Goal: Task Accomplishment & Management: Complete application form

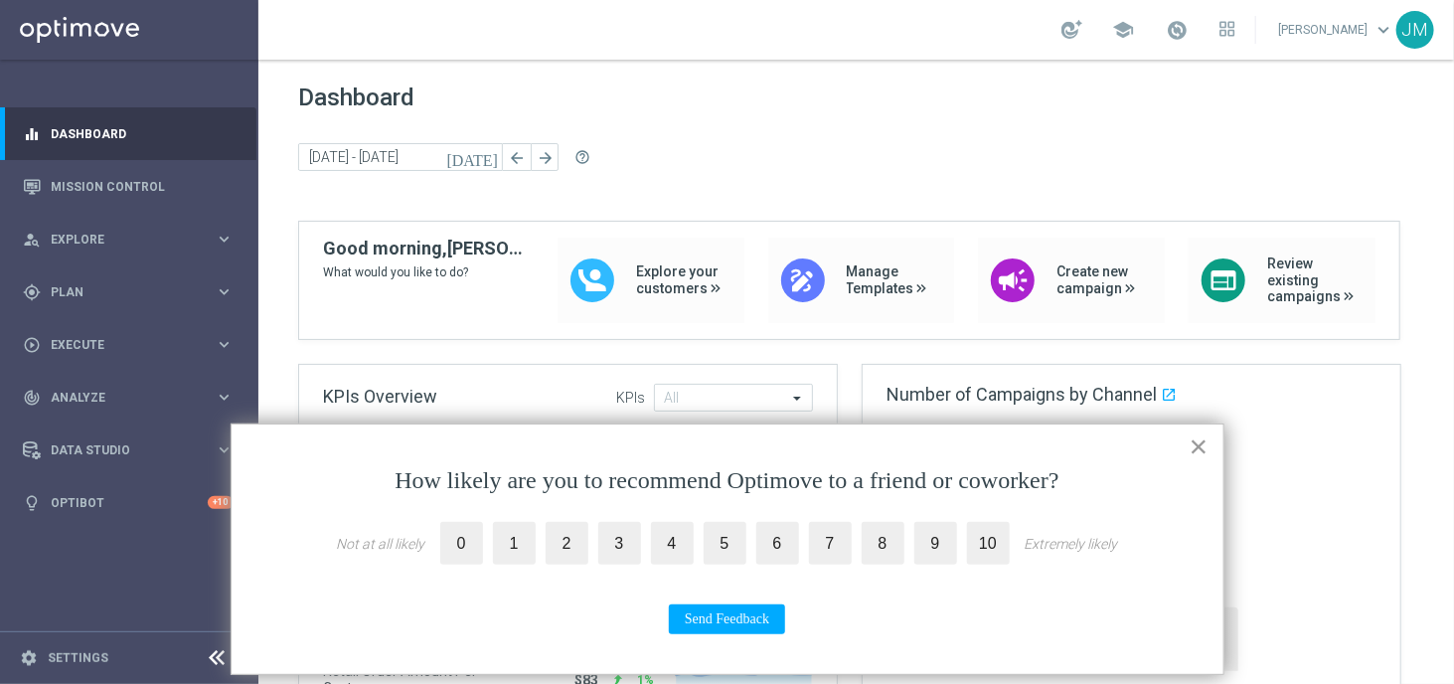
click at [1197, 454] on button "×" at bounding box center [1199, 446] width 19 height 32
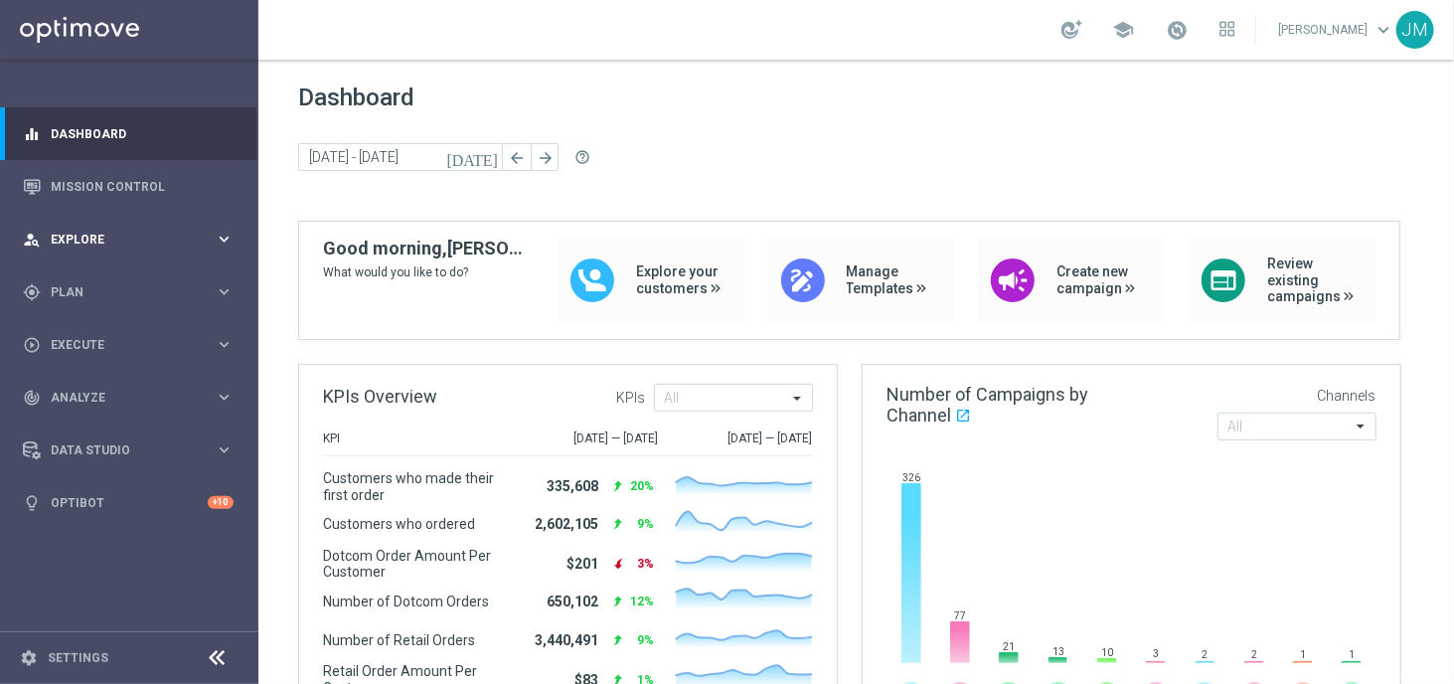
click at [228, 241] on icon "keyboard_arrow_right" at bounding box center [224, 239] width 19 height 19
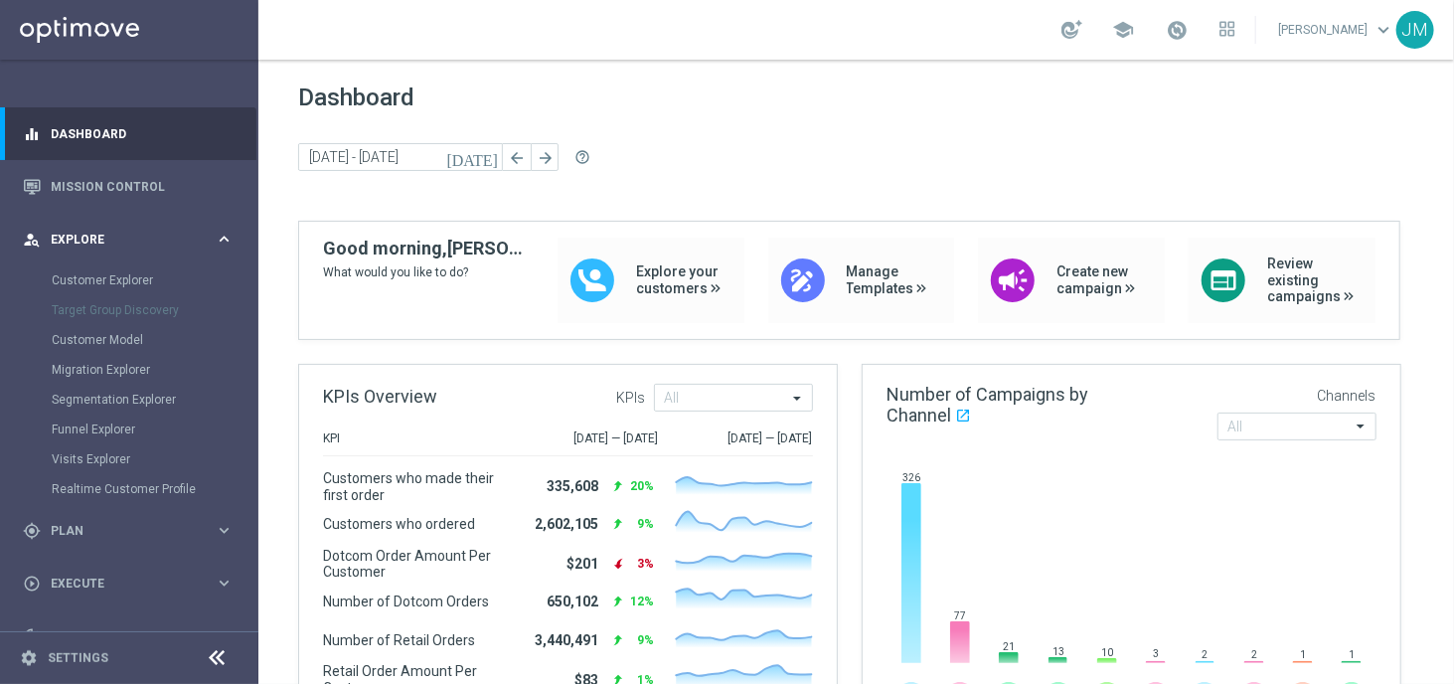
click at [228, 241] on icon "keyboard_arrow_right" at bounding box center [224, 239] width 19 height 19
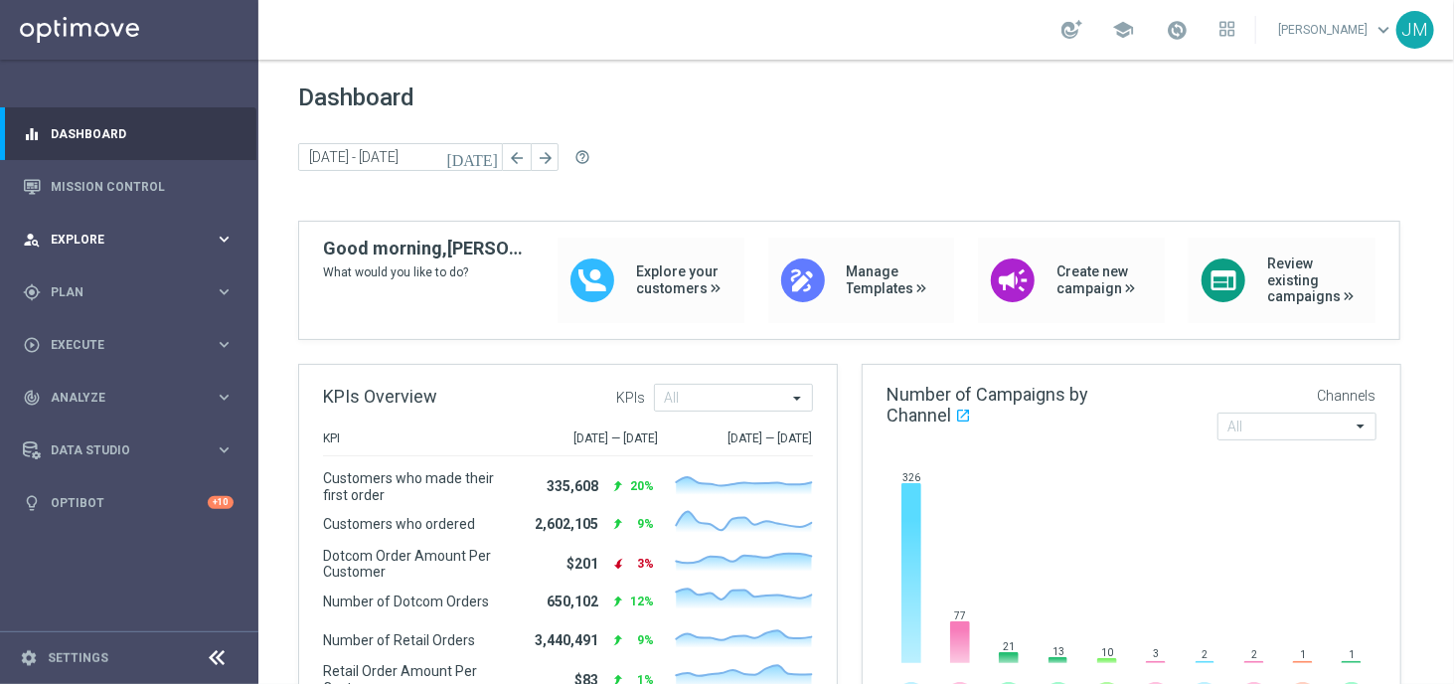
click at [228, 241] on icon "keyboard_arrow_right" at bounding box center [224, 239] width 19 height 19
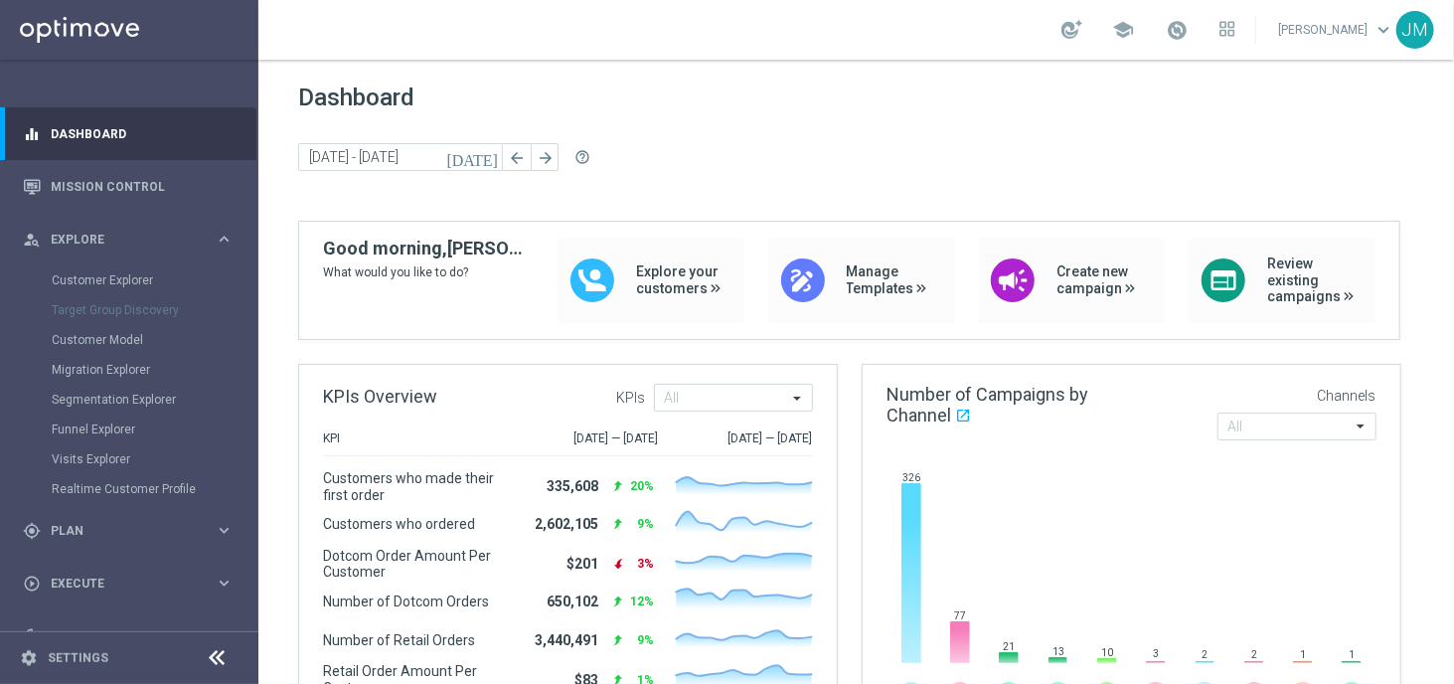
click at [953, 162] on div "[DATE] [DATE] - [DATE] arrow_back arrow_forward help_outline" at bounding box center [856, 158] width 1116 height 30
click at [125, 274] on link "Customer Explorer" at bounding box center [129, 280] width 155 height 16
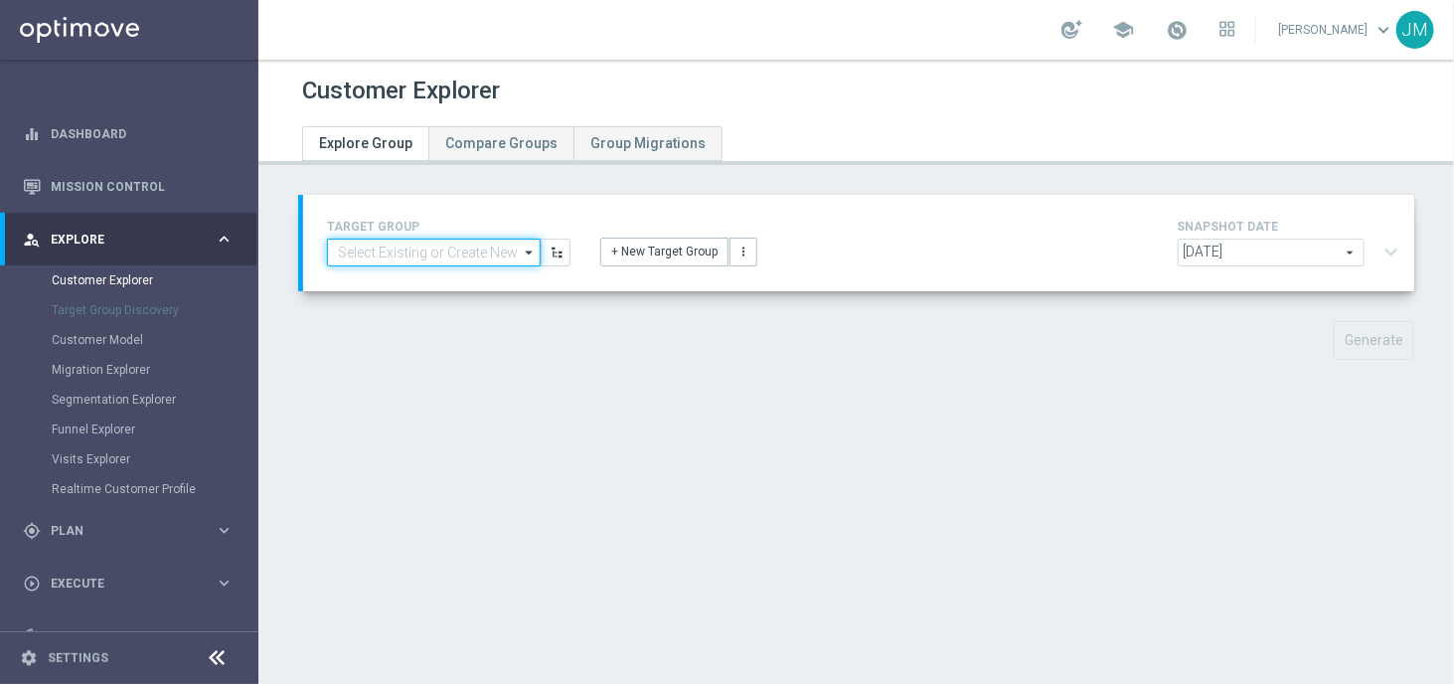
click at [470, 239] on input at bounding box center [434, 253] width 214 height 28
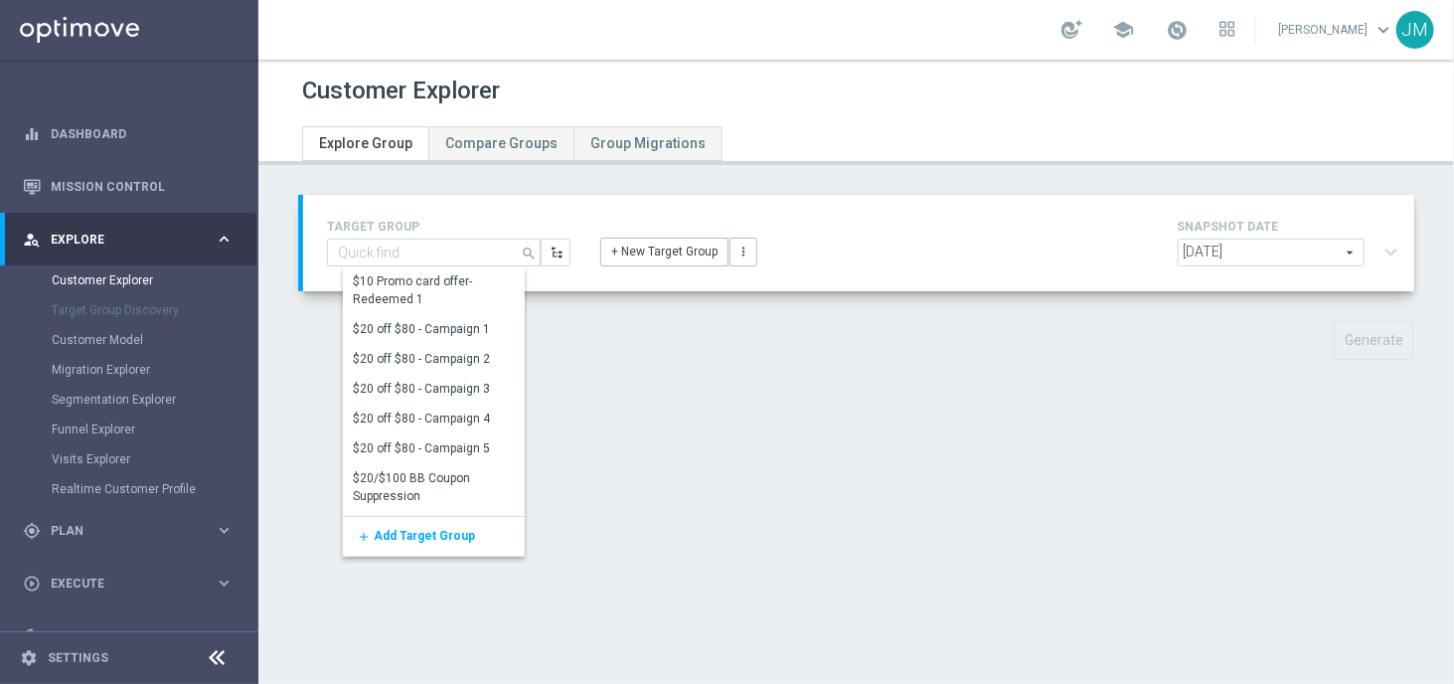
click at [638, 407] on div "Customer Explorer Explore Group Compare Groups Group Migrations TARGET GROUP se…" at bounding box center [856, 372] width 1196 height 624
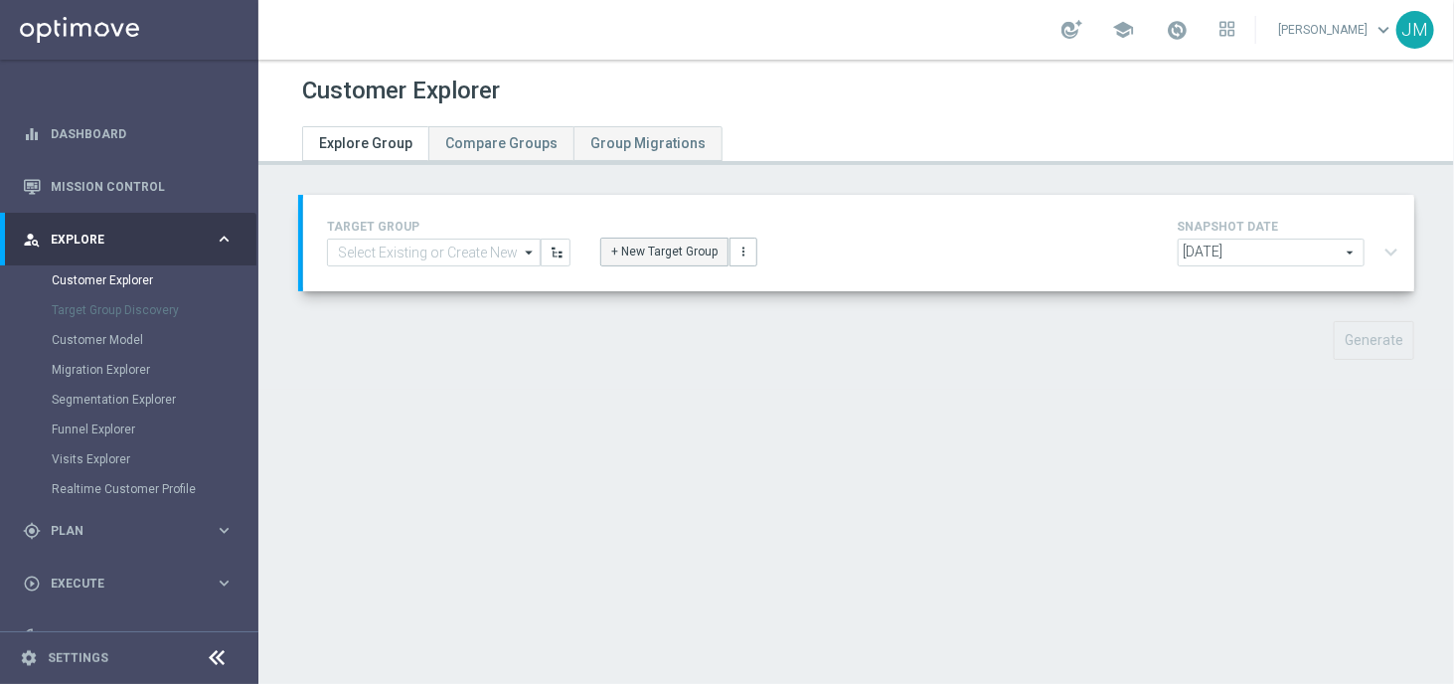
click at [672, 245] on button "+ New Target Group" at bounding box center [664, 252] width 128 height 28
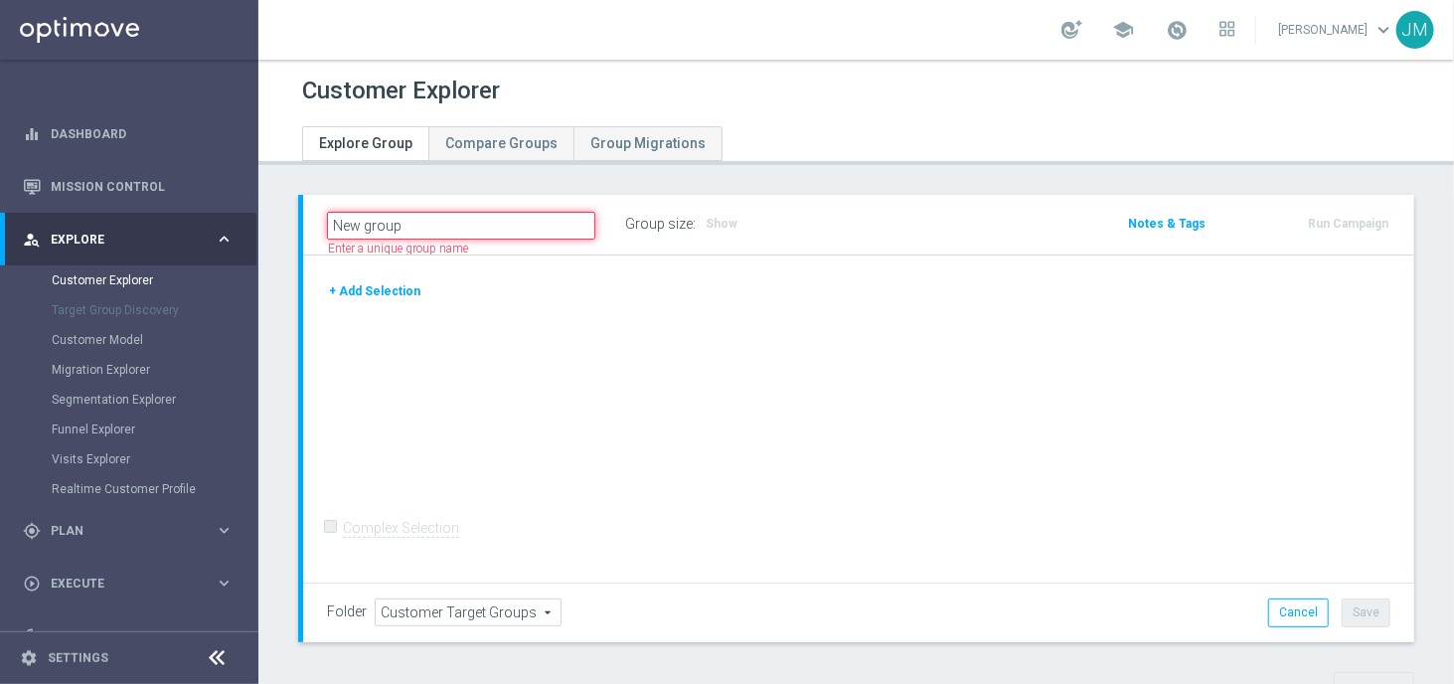
click at [456, 225] on input "New group" at bounding box center [461, 226] width 268 height 28
drag, startPoint x: 433, startPoint y: 221, endPoint x: 306, endPoint y: 236, distance: 128.1
click at [306, 236] on div "New group Name length must be more than 2 characters Name length must be under …" at bounding box center [858, 225] width 1111 height 60
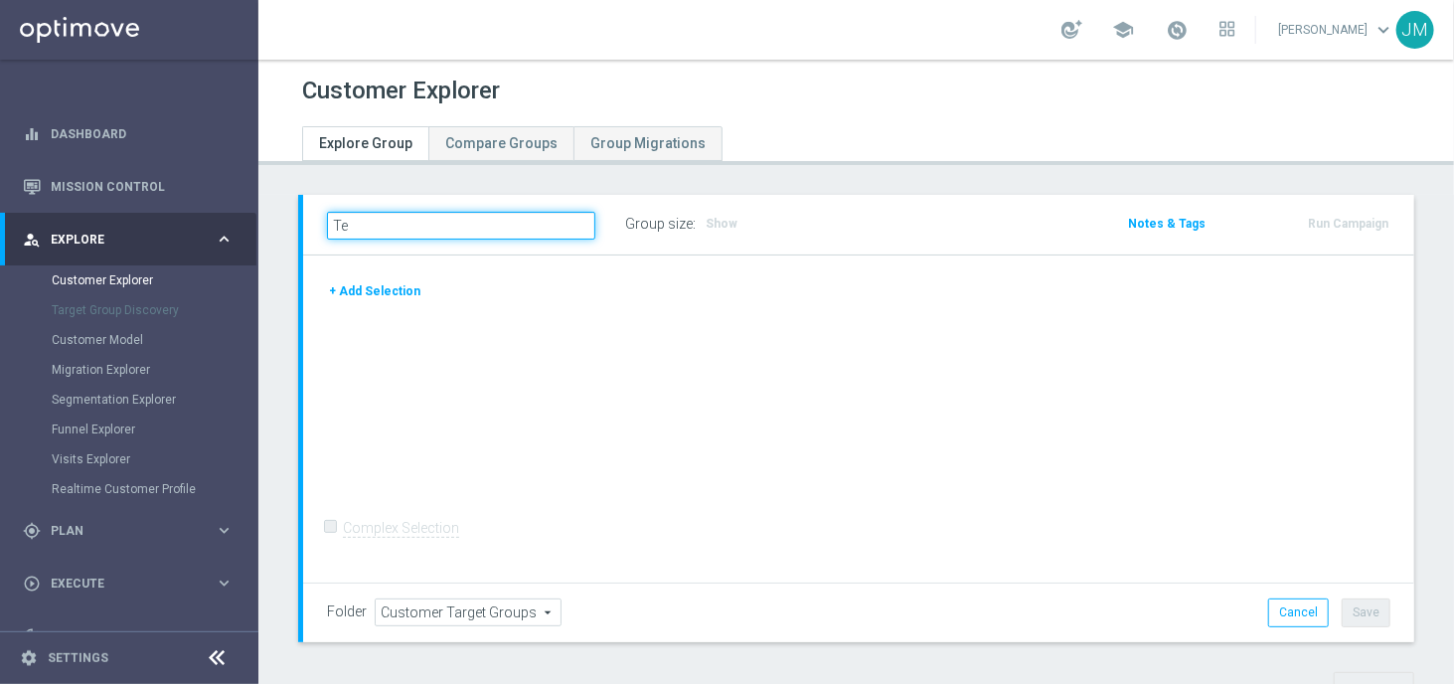
type input "T"
click at [331, 226] on input "Active Tech" at bounding box center [461, 226] width 268 height 28
click at [424, 225] on input "Staples Active Tech" at bounding box center [461, 226] width 268 height 28
click at [468, 224] on input "Staples Active - Tech" at bounding box center [461, 226] width 268 height 28
click at [430, 222] on input "Staples Active - Tech" at bounding box center [461, 226] width 268 height 28
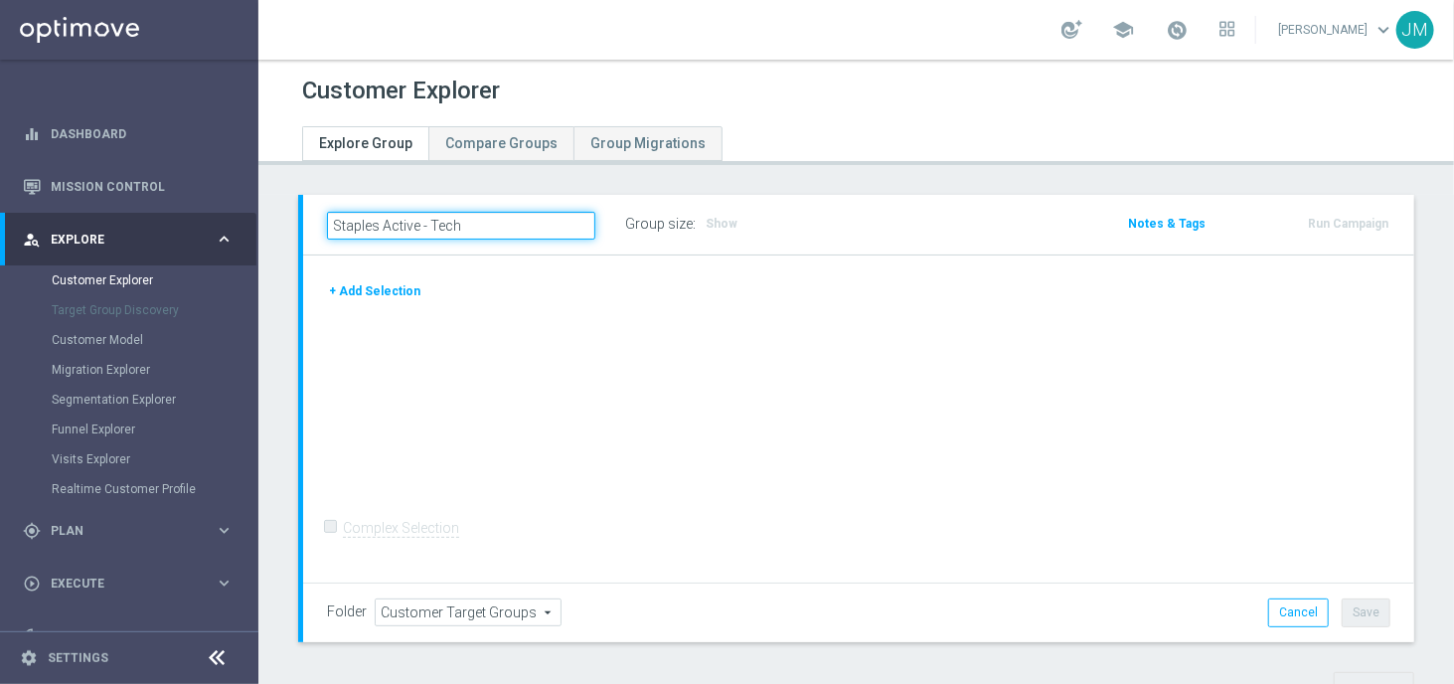
click at [490, 227] on input "Staples Active - Tech" at bounding box center [461, 226] width 268 height 28
type input "Staples Active - Selling"
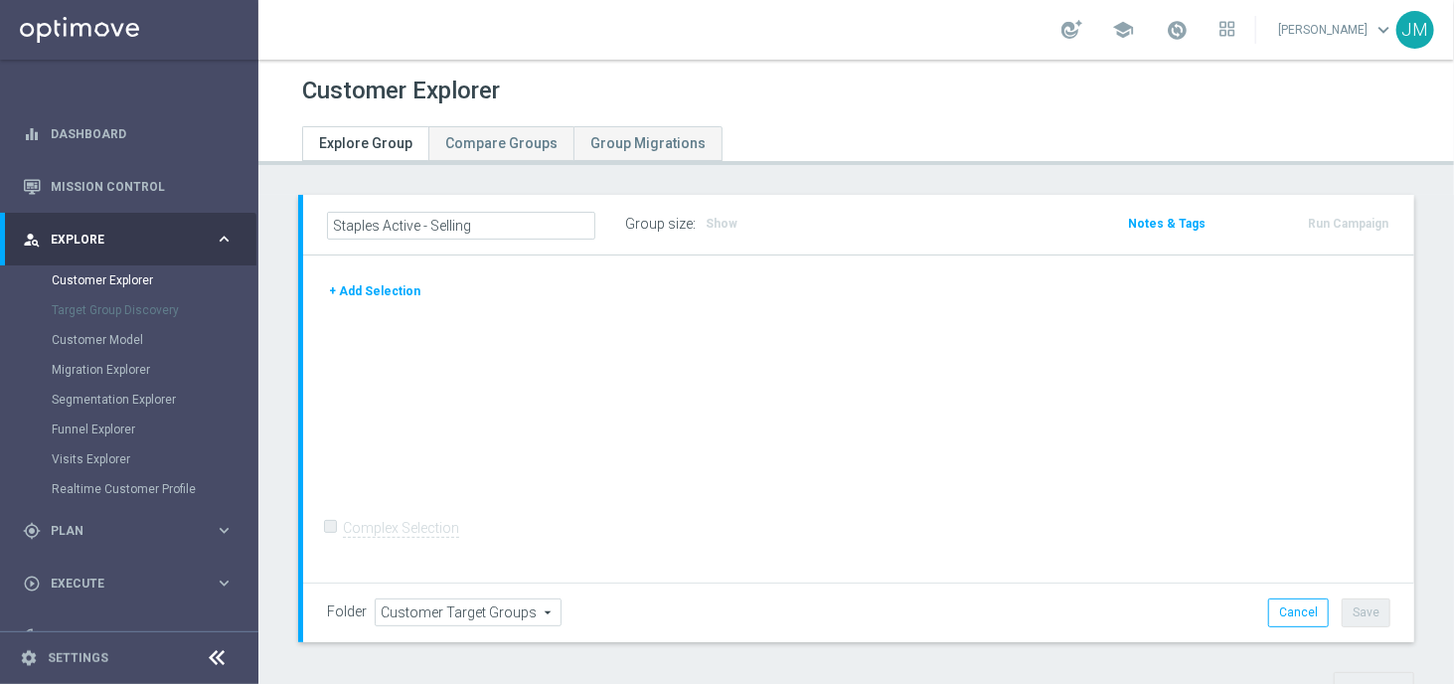
click at [375, 289] on button "+ Add Selection" at bounding box center [374, 291] width 95 height 22
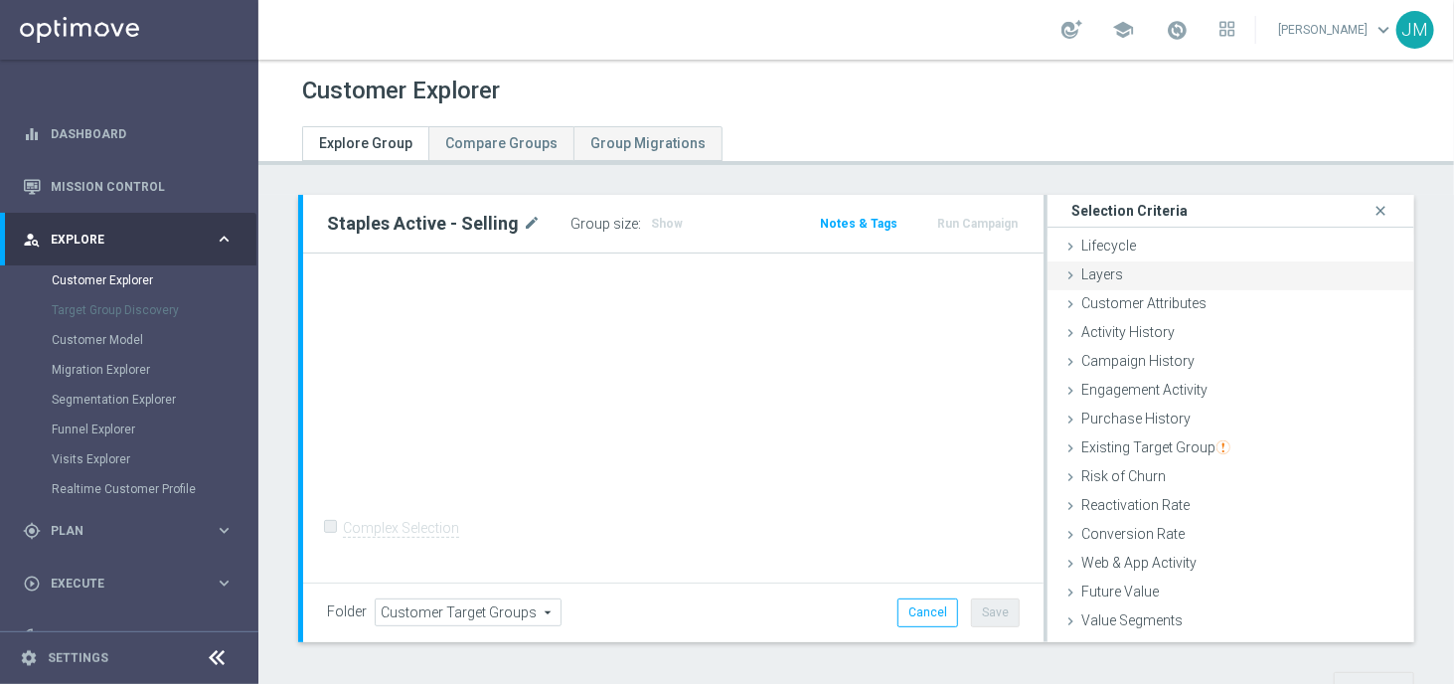
click at [1115, 271] on div "Layers done" at bounding box center [1231, 276] width 367 height 30
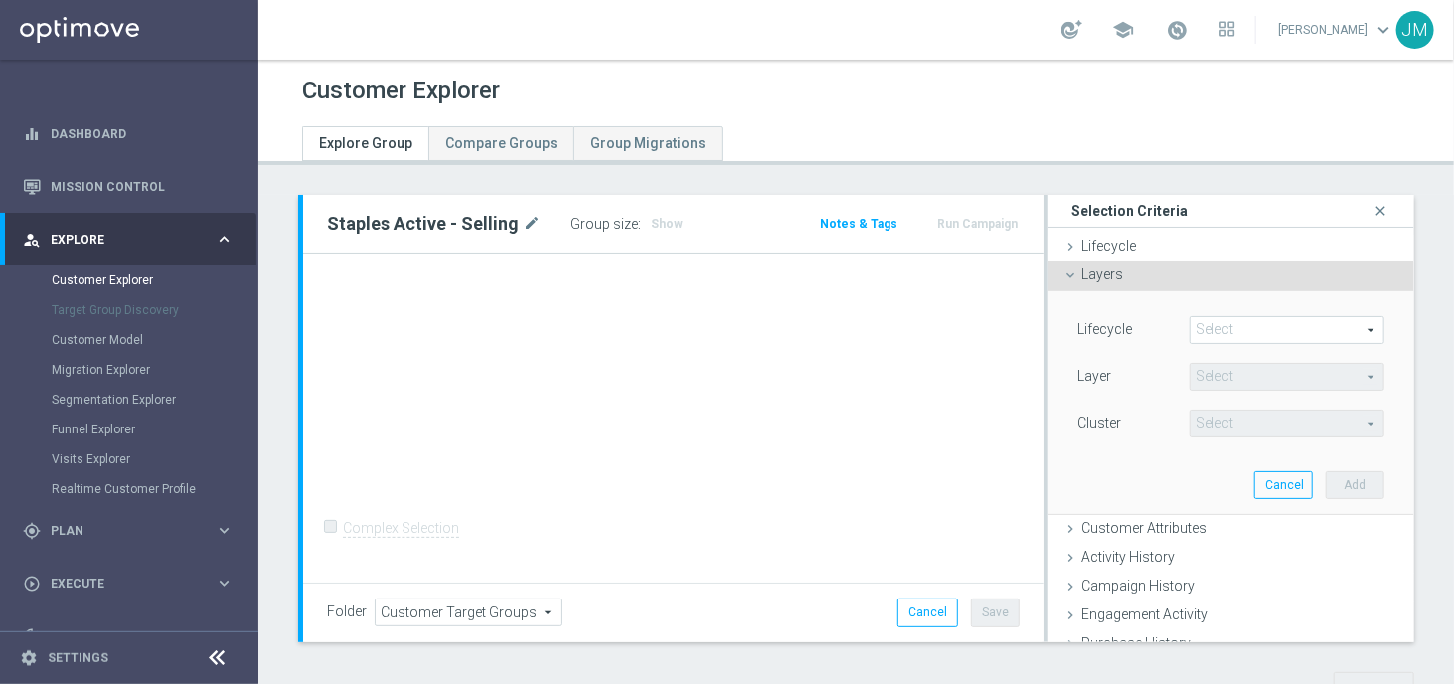
click at [1234, 339] on span at bounding box center [1287, 330] width 193 height 26
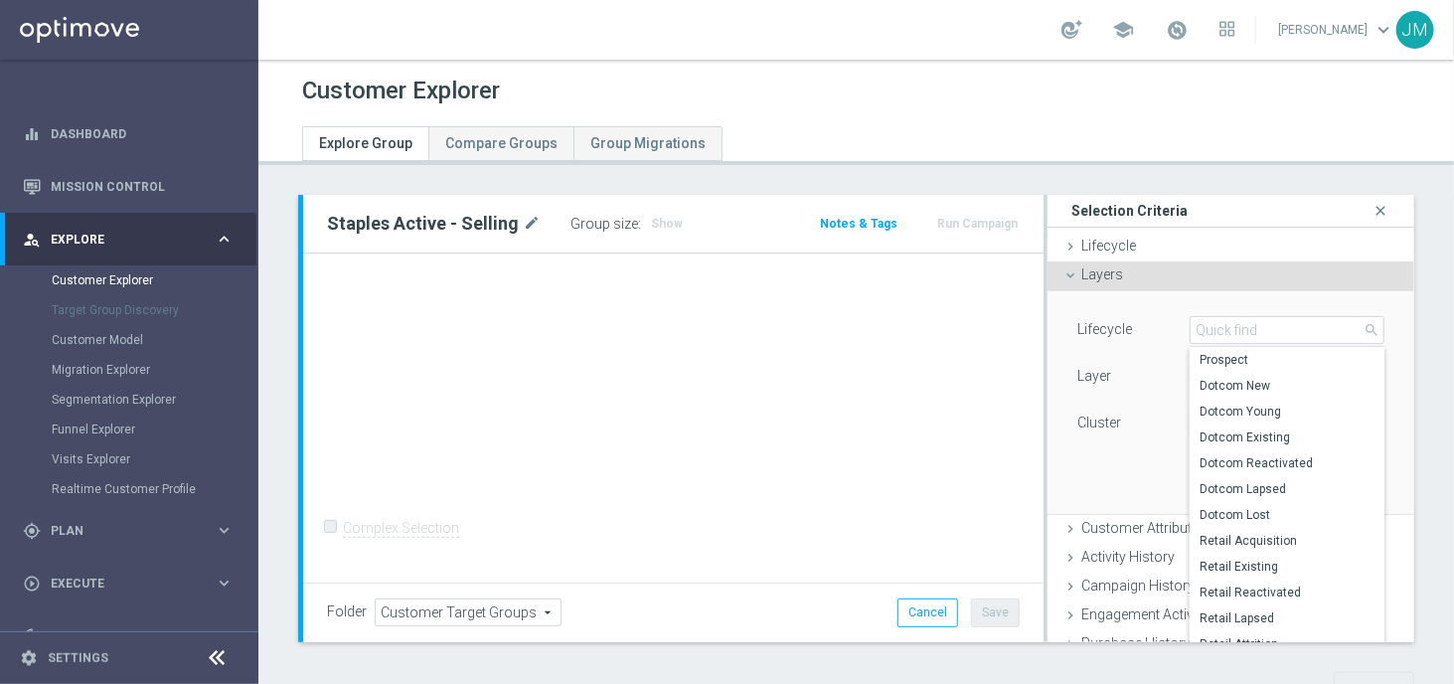
click at [1115, 374] on div "Layer" at bounding box center [1119, 379] width 112 height 32
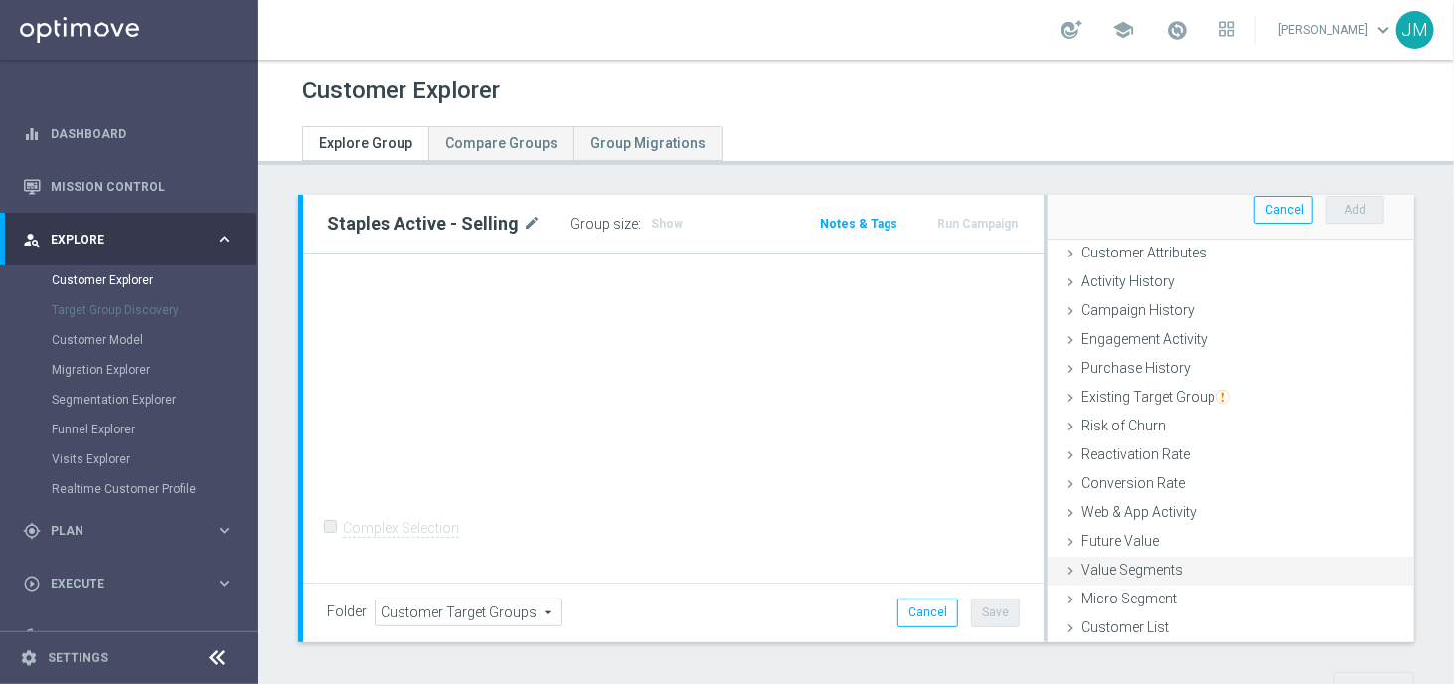
click at [1127, 574] on span "Value Segments" at bounding box center [1132, 570] width 101 height 16
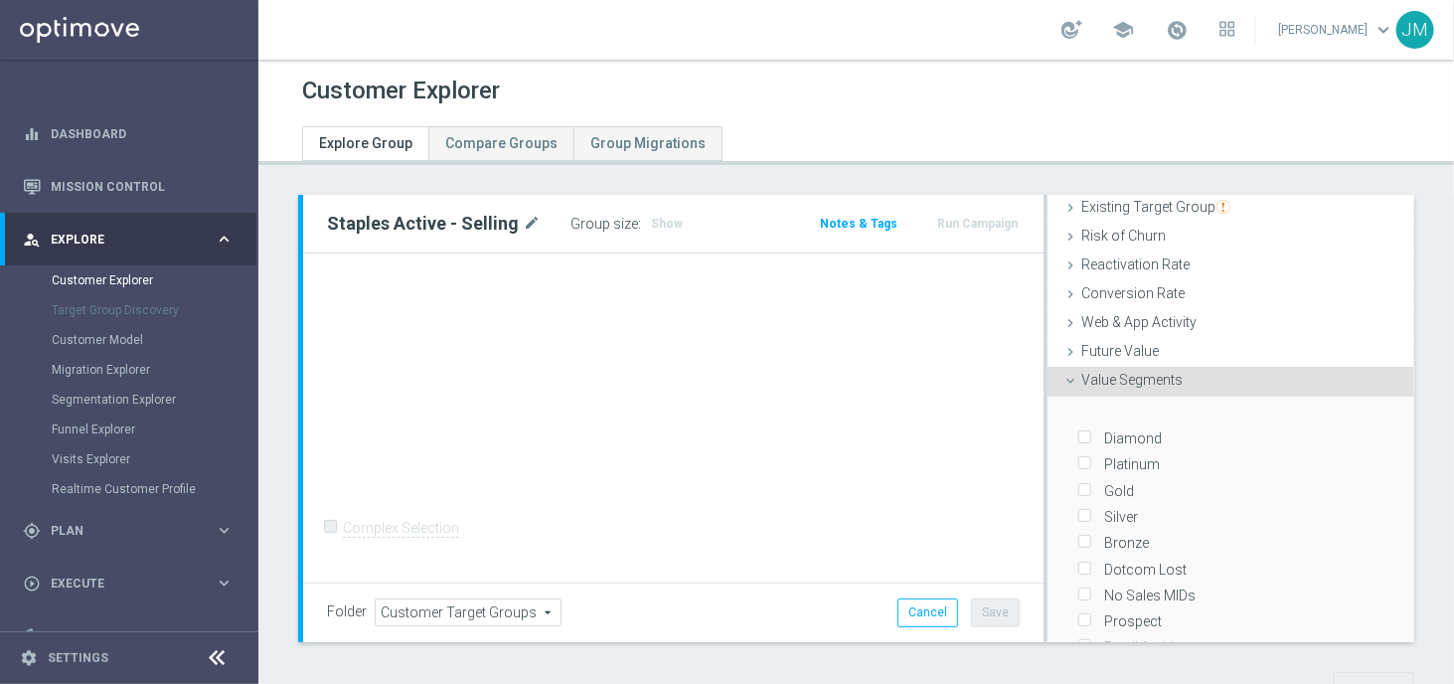
click at [1109, 377] on span "Value Segments" at bounding box center [1132, 380] width 101 height 16
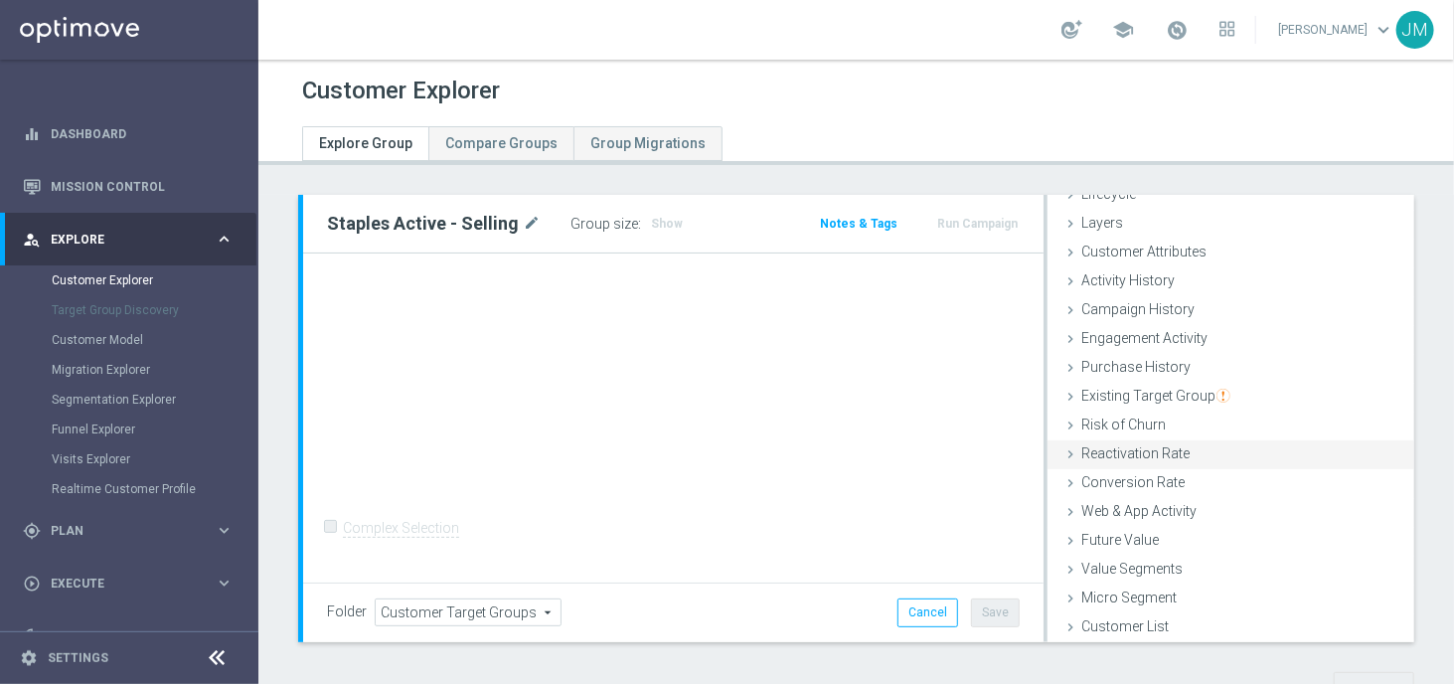
scroll to position [76, 0]
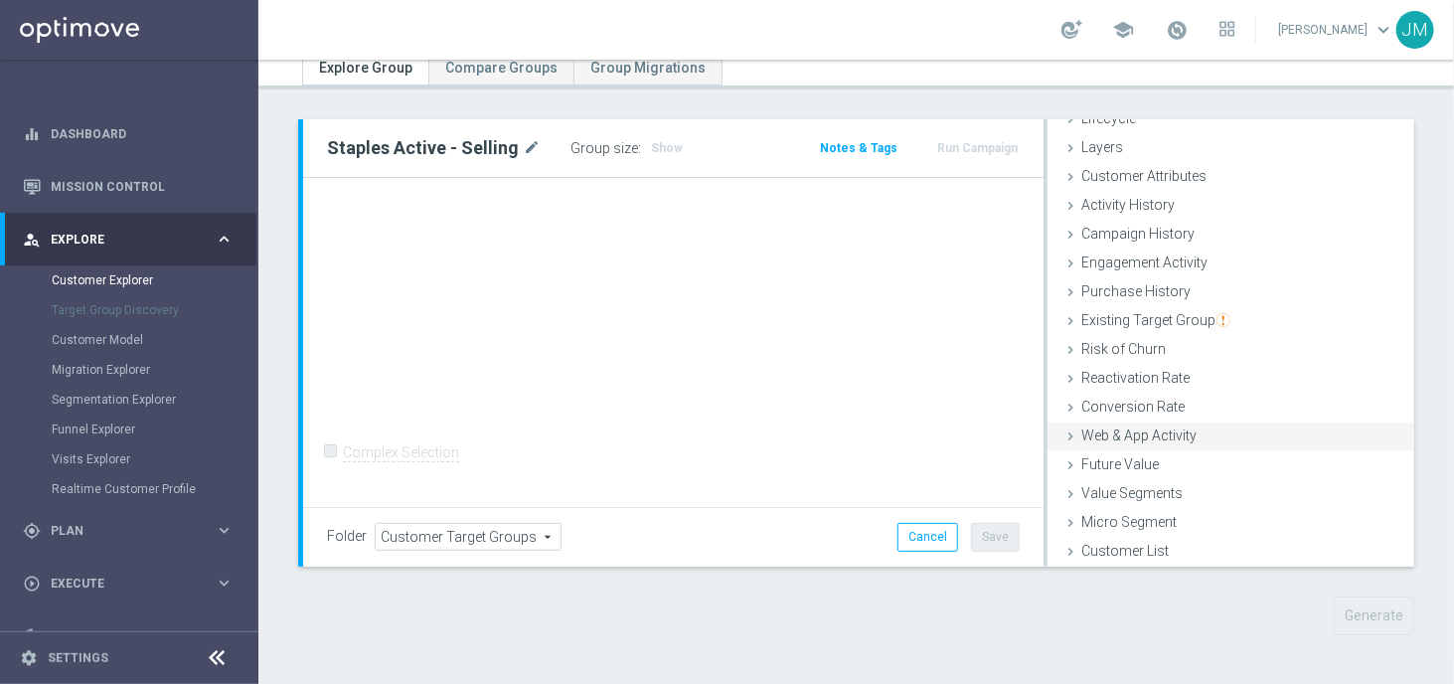
click at [1155, 430] on span "Web & App Activity" at bounding box center [1139, 435] width 115 height 16
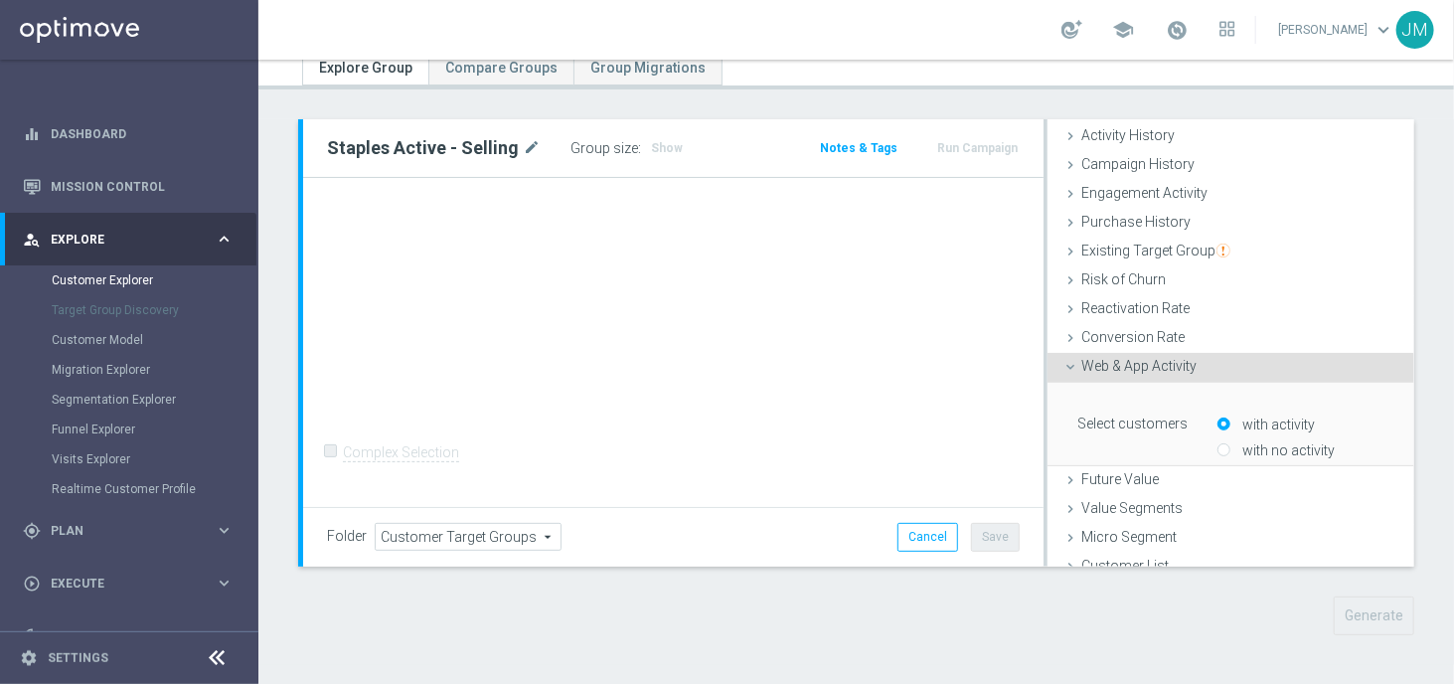
scroll to position [241, 0]
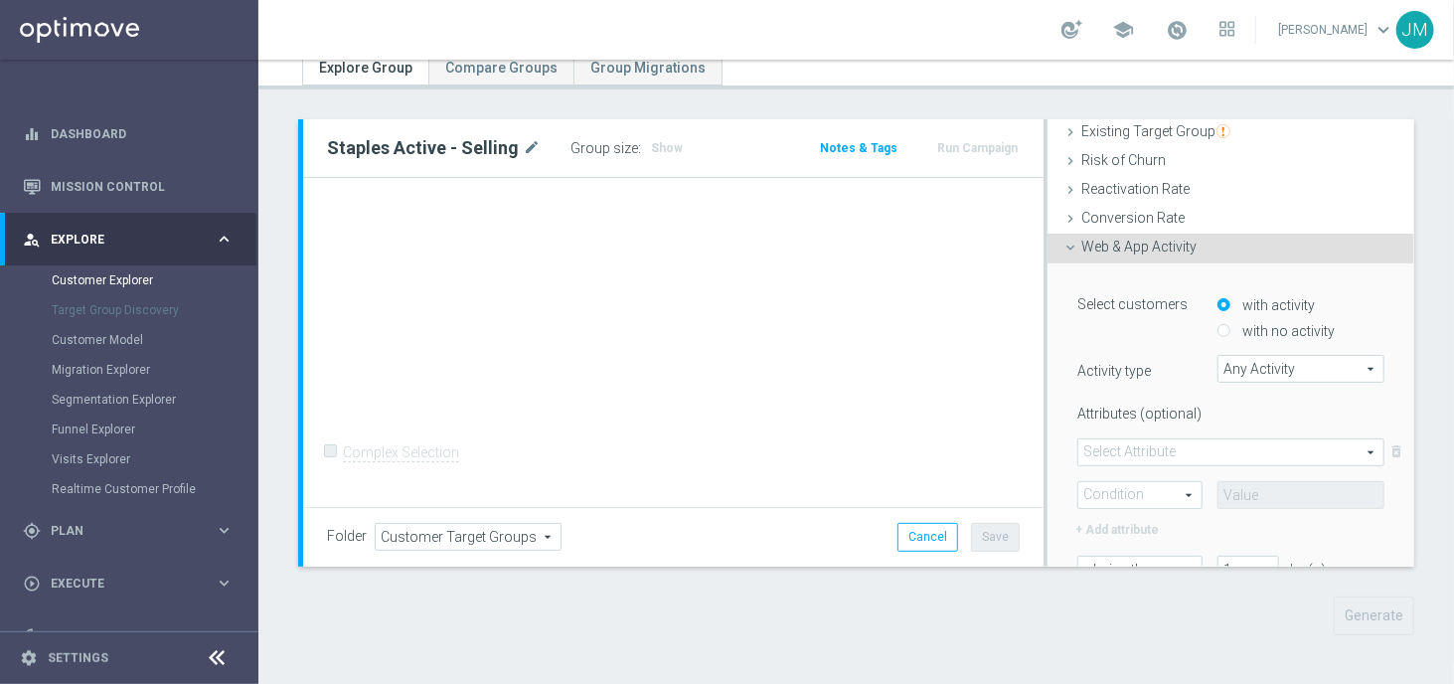
click at [1249, 363] on span "Any Activity" at bounding box center [1301, 369] width 165 height 26
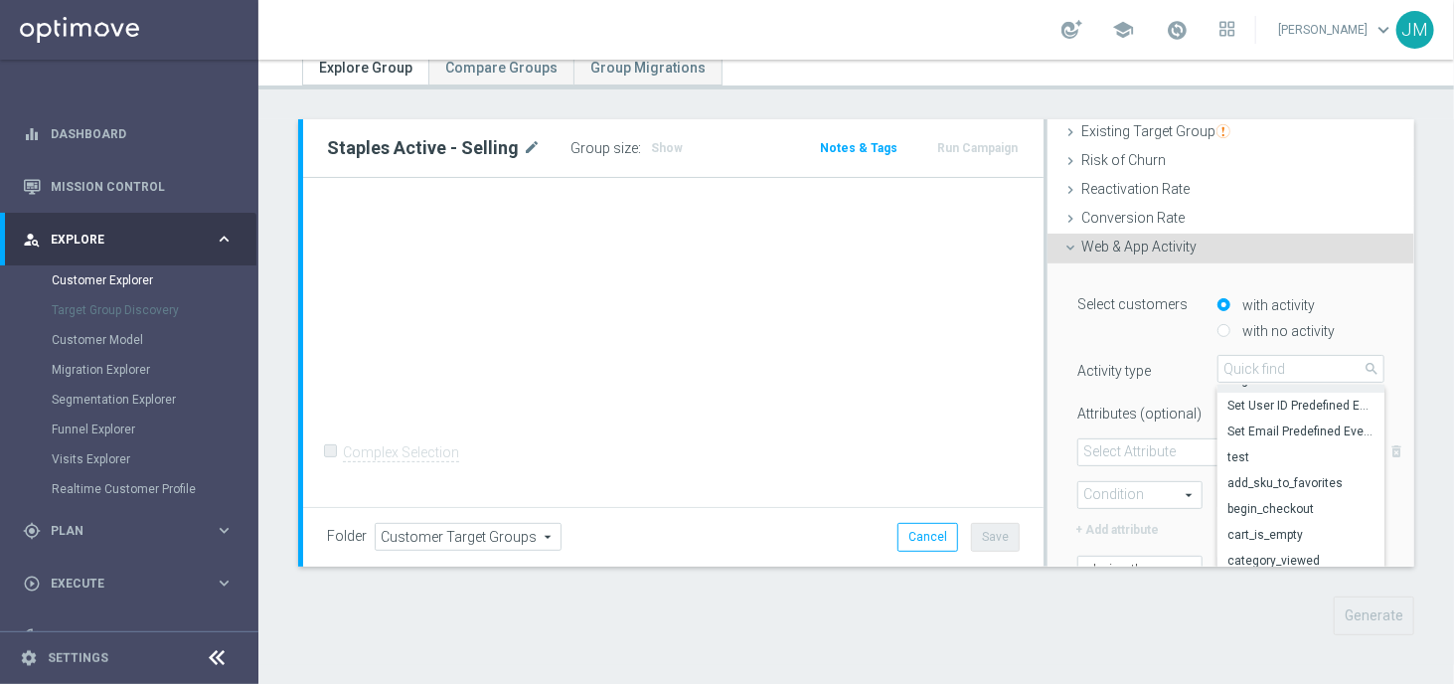
scroll to position [45, 0]
click at [1218, 328] on input "with no activity" at bounding box center [1224, 331] width 13 height 13
radio input "true"
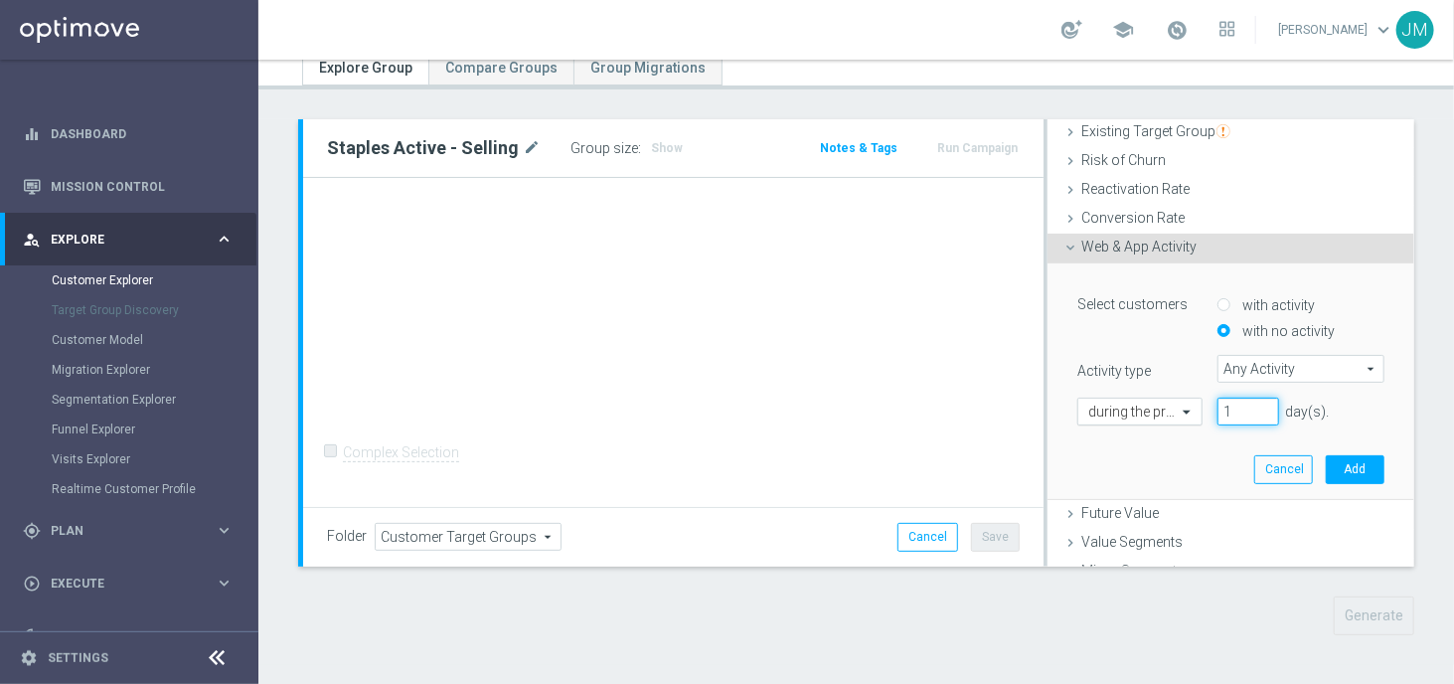
drag, startPoint x: 1230, startPoint y: 409, endPoint x: 1110, endPoint y: 405, distance: 119.4
click at [1110, 405] on div "during the previous 1 day(s). Enter a number between 1 and 730" at bounding box center [1231, 412] width 337 height 28
type input "730"
click at [1334, 400] on div "730 day(s). Enter a number between 1 and 730" at bounding box center [1287, 412] width 168 height 28
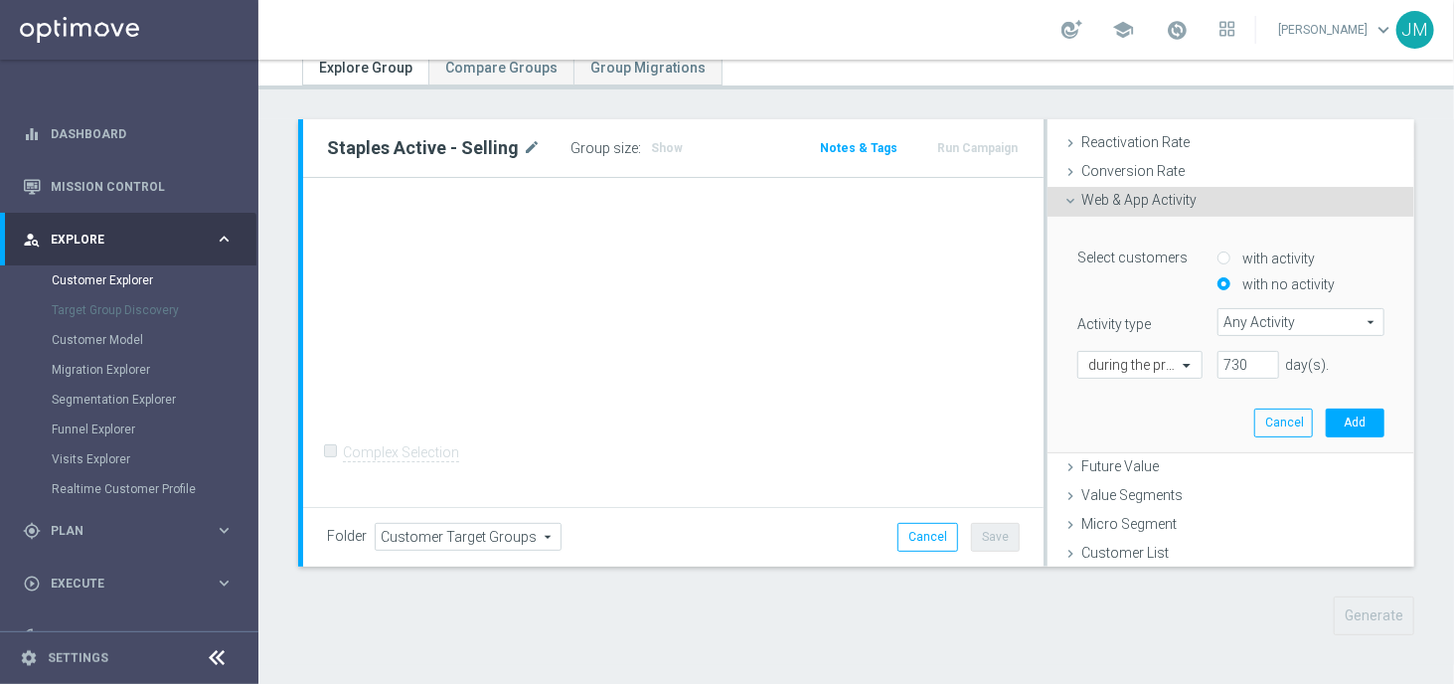
click at [1218, 259] on input "with activity" at bounding box center [1224, 259] width 13 height 13
radio input "true"
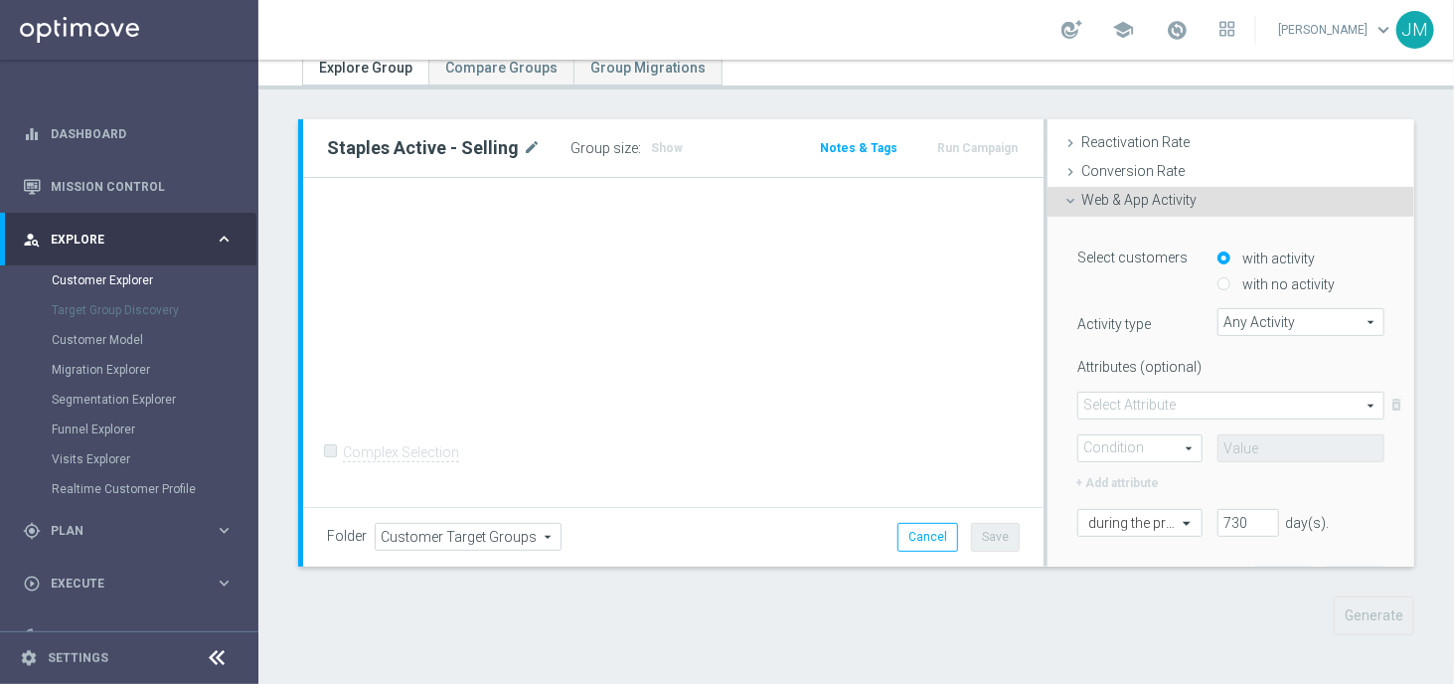
click at [1218, 284] on input "with no activity" at bounding box center [1224, 284] width 13 height 13
radio input "true"
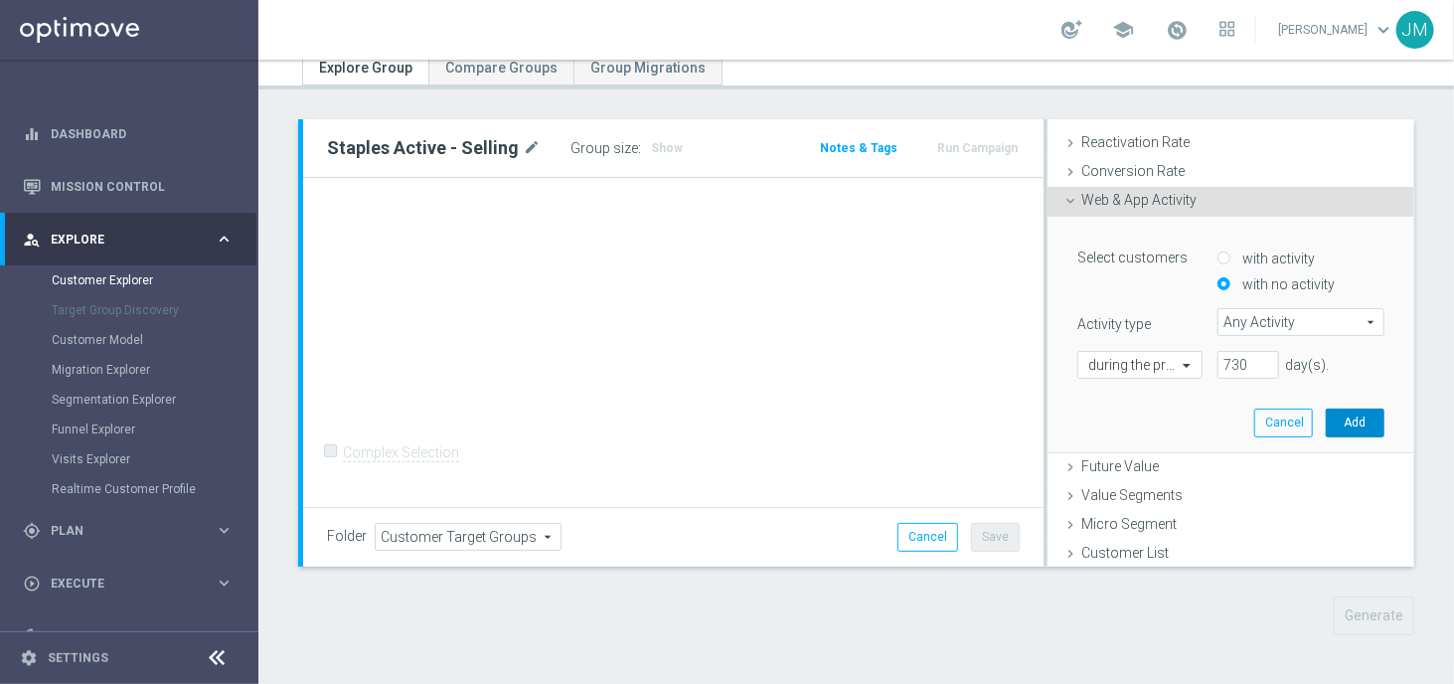
click at [1331, 430] on button "Add" at bounding box center [1355, 423] width 59 height 28
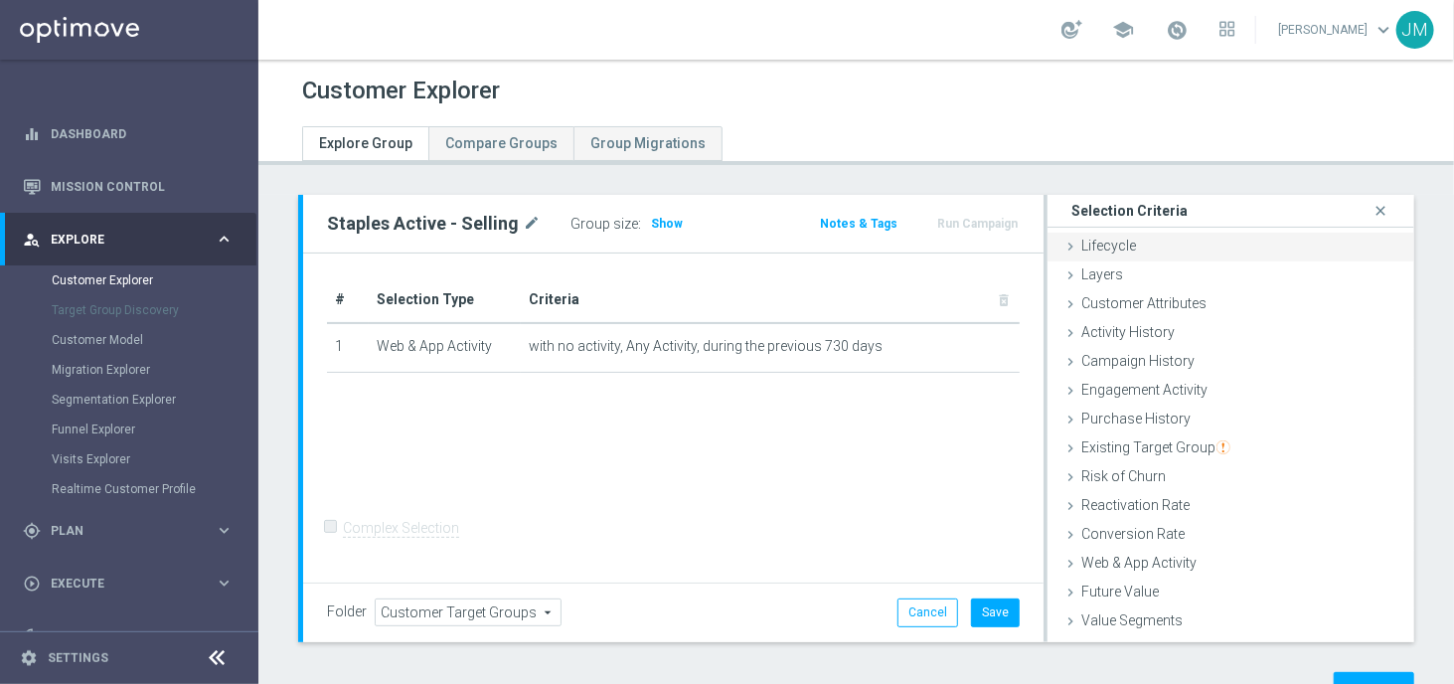
click at [1137, 248] on div "Lifecycle done" at bounding box center [1231, 248] width 367 height 30
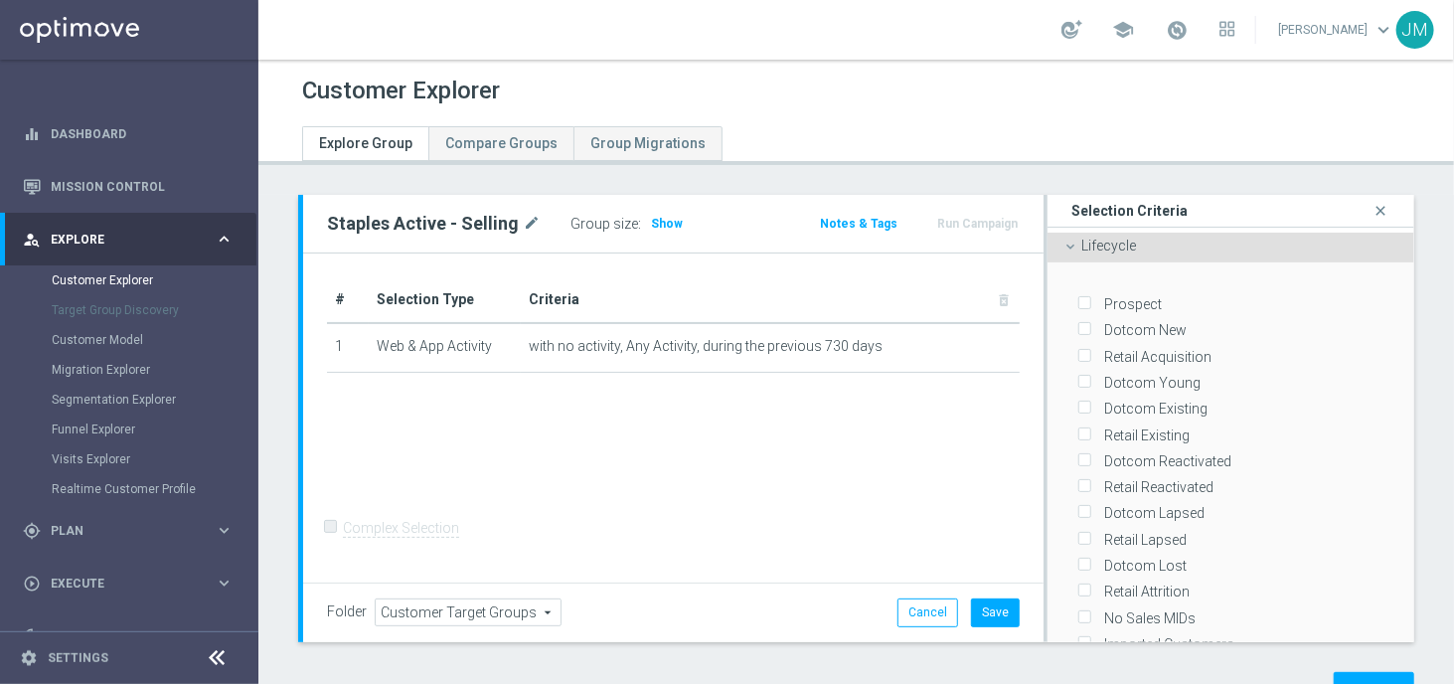
scroll to position [54, 0]
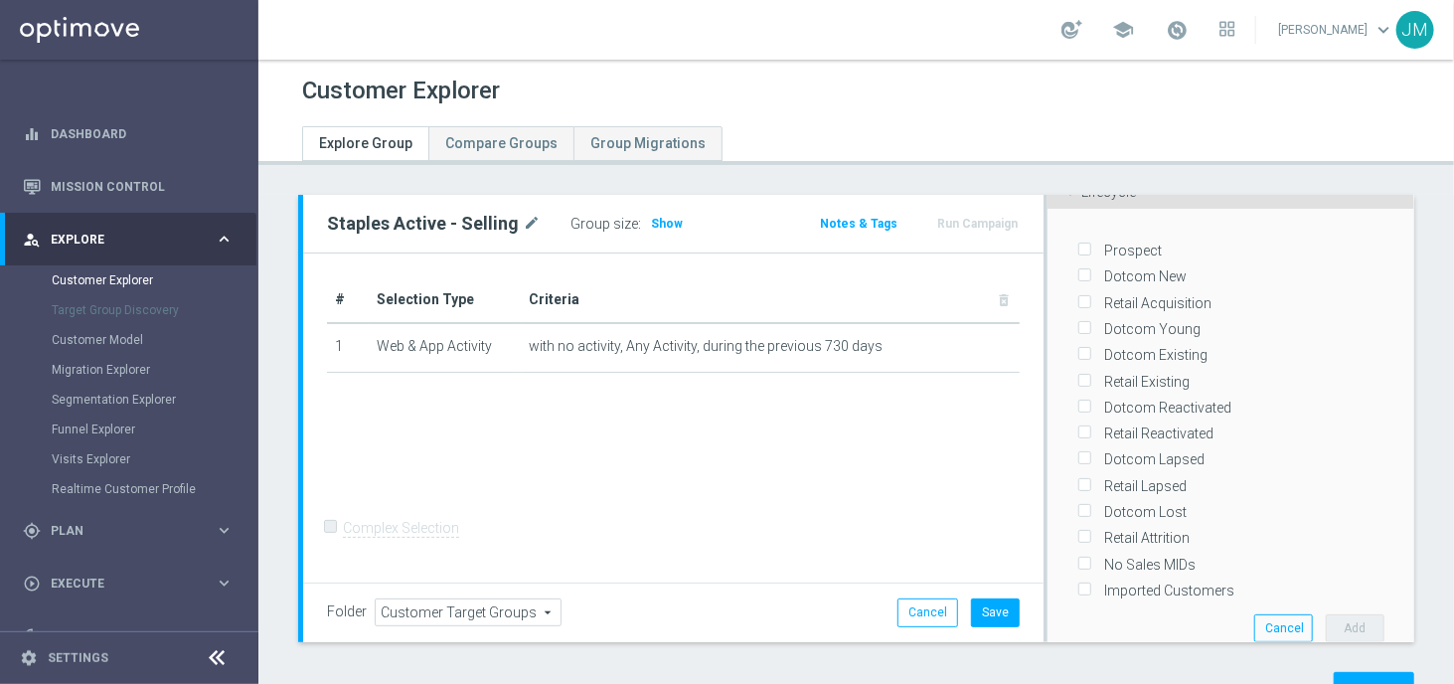
click at [1078, 271] on input "Dotcom New" at bounding box center [1084, 276] width 13 height 13
checkbox input "true"
click at [1078, 296] on input "Retail Acquisition" at bounding box center [1084, 302] width 13 height 13
checkbox input "true"
click at [1098, 320] on label "Dotcom Young" at bounding box center [1149, 329] width 103 height 18
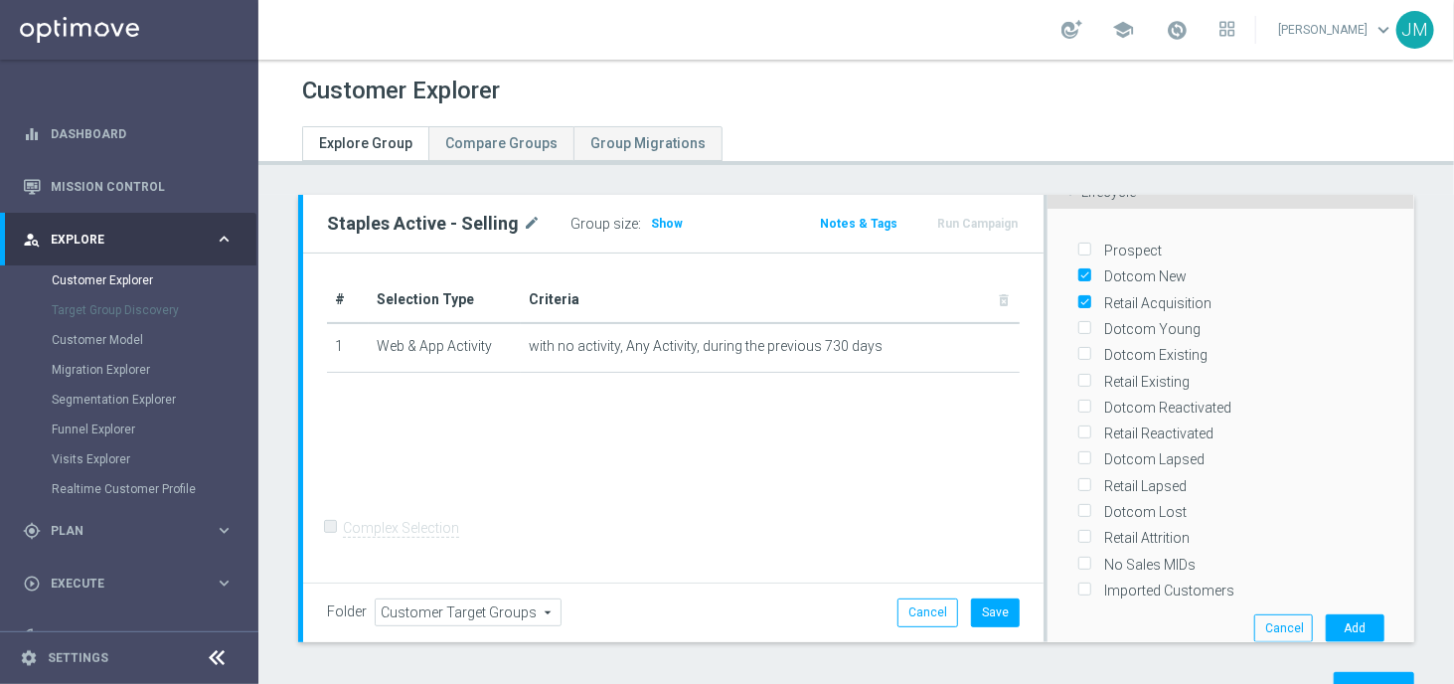
click at [1078, 323] on input "Dotcom Young" at bounding box center [1084, 329] width 13 height 13
checkbox input "true"
click at [1083, 348] on div "Dotcom Existing" at bounding box center [1231, 351] width 307 height 26
click at [1078, 353] on input "Dotcom Existing" at bounding box center [1084, 355] width 13 height 13
checkbox input "true"
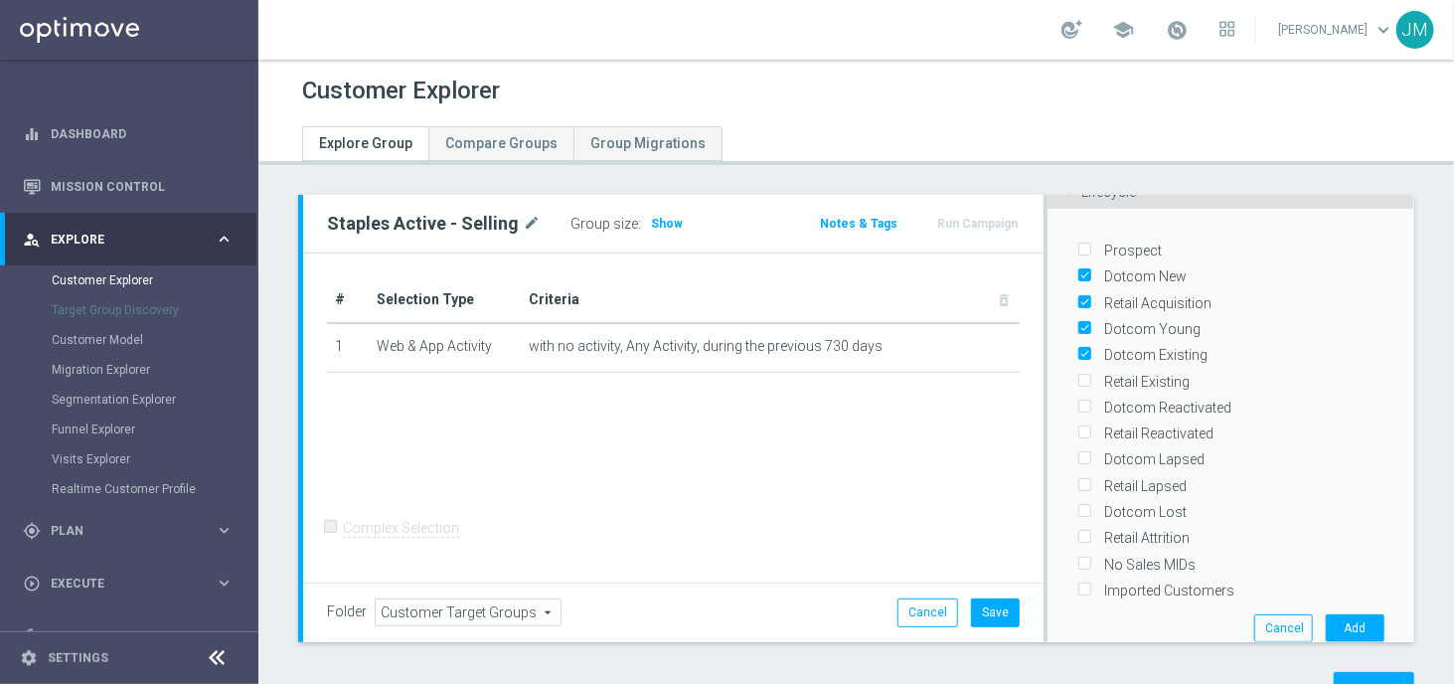
click at [1078, 385] on input "Retail Existing" at bounding box center [1084, 381] width 13 height 13
checkbox input "true"
click at [1078, 462] on input "Dotcom Lapsed" at bounding box center [1084, 459] width 13 height 13
checkbox input "true"
click at [1078, 496] on div "Dotcom Lost" at bounding box center [1231, 508] width 307 height 26
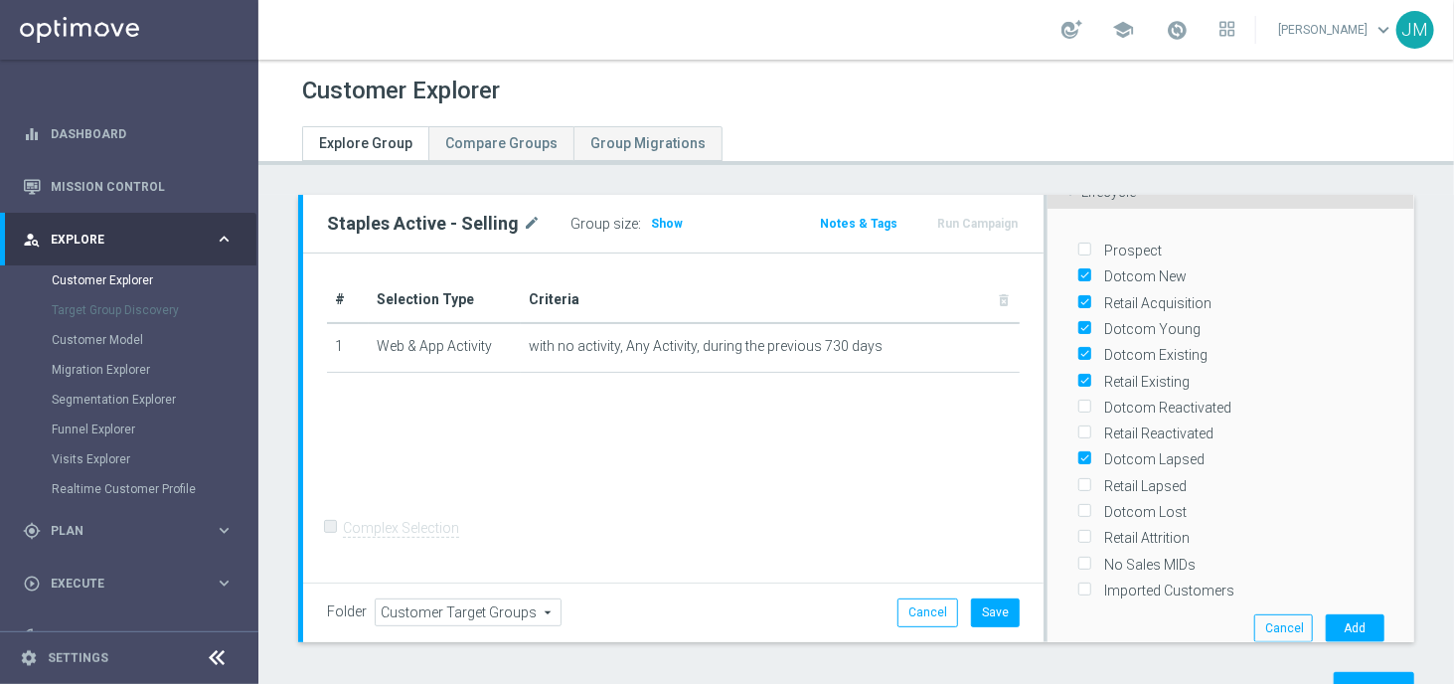
click at [1080, 483] on input "Retail Lapsed" at bounding box center [1084, 485] width 13 height 13
checkbox input "true"
click at [1078, 433] on input "Retail Reactivated" at bounding box center [1084, 434] width 13 height 13
checkbox input "true"
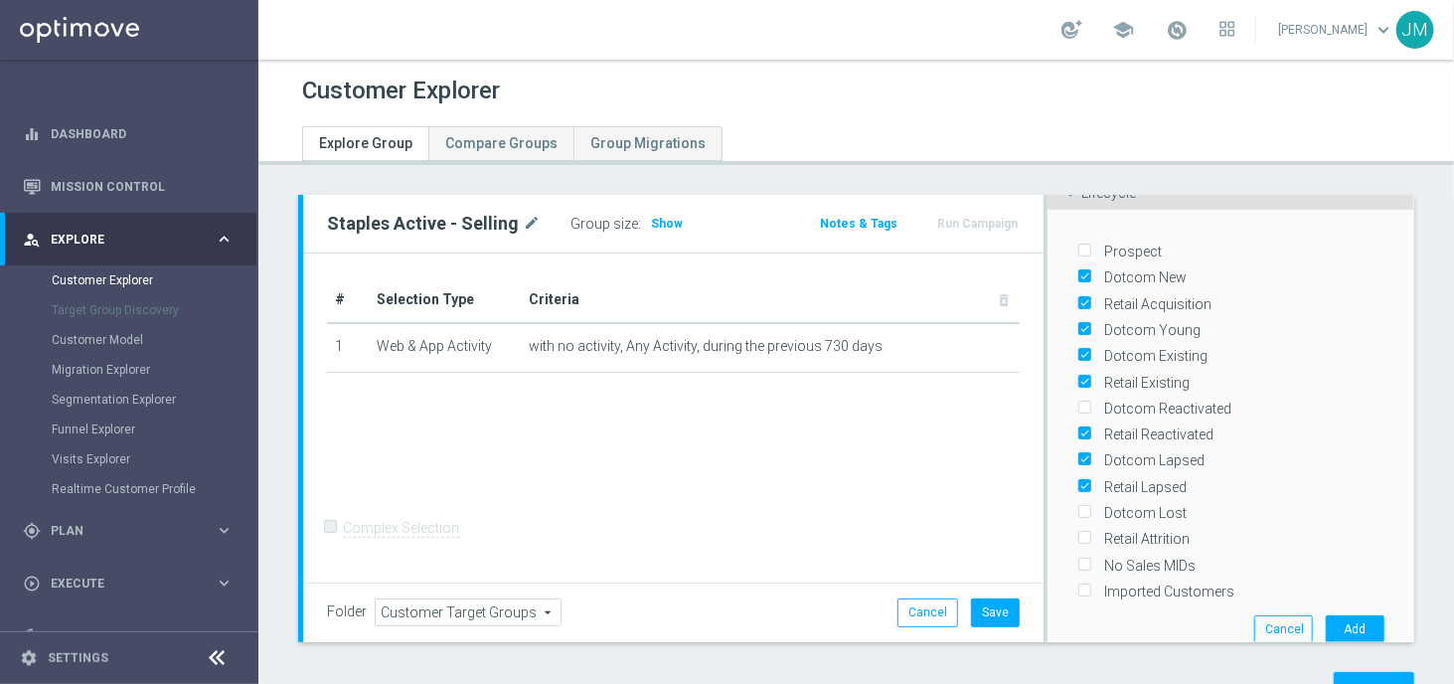
click at [1078, 405] on input "Dotcom Reactivated" at bounding box center [1084, 409] width 13 height 13
checkbox input "true"
click at [1333, 629] on button "Add" at bounding box center [1355, 628] width 59 height 28
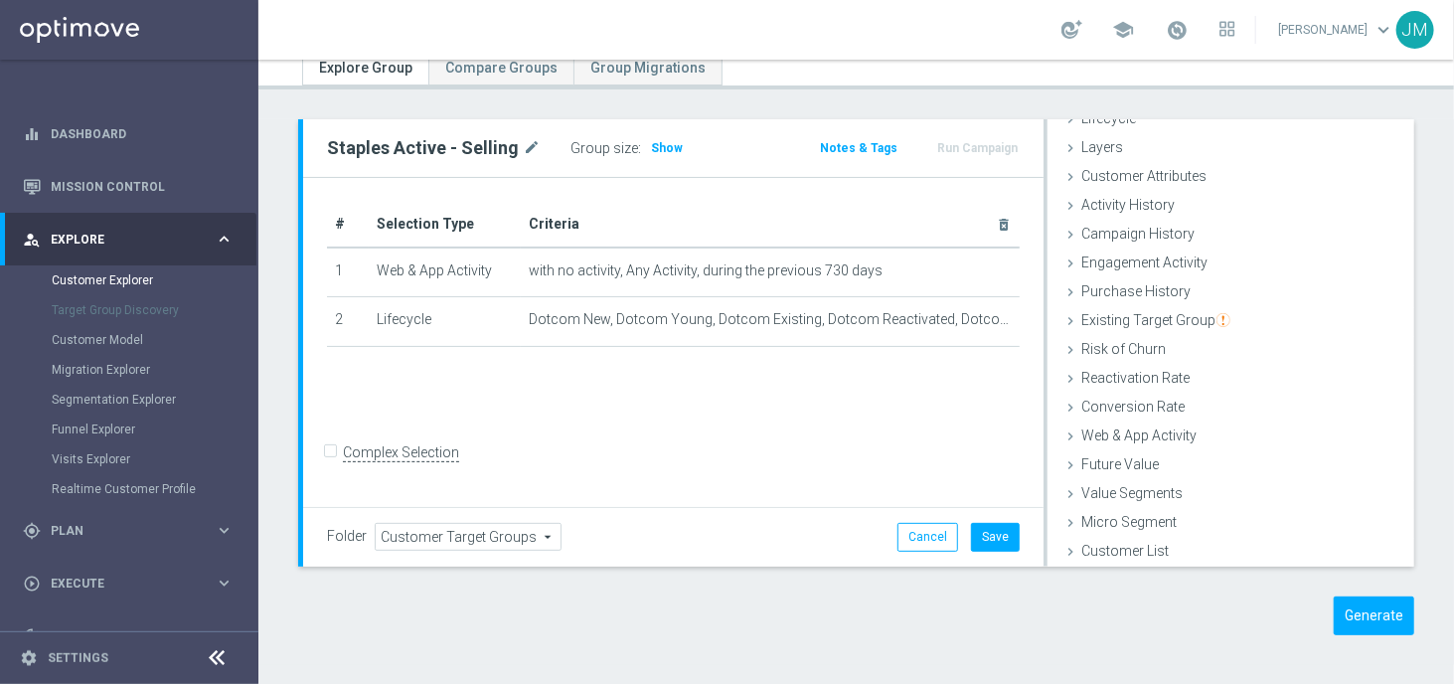
scroll to position [0, 0]
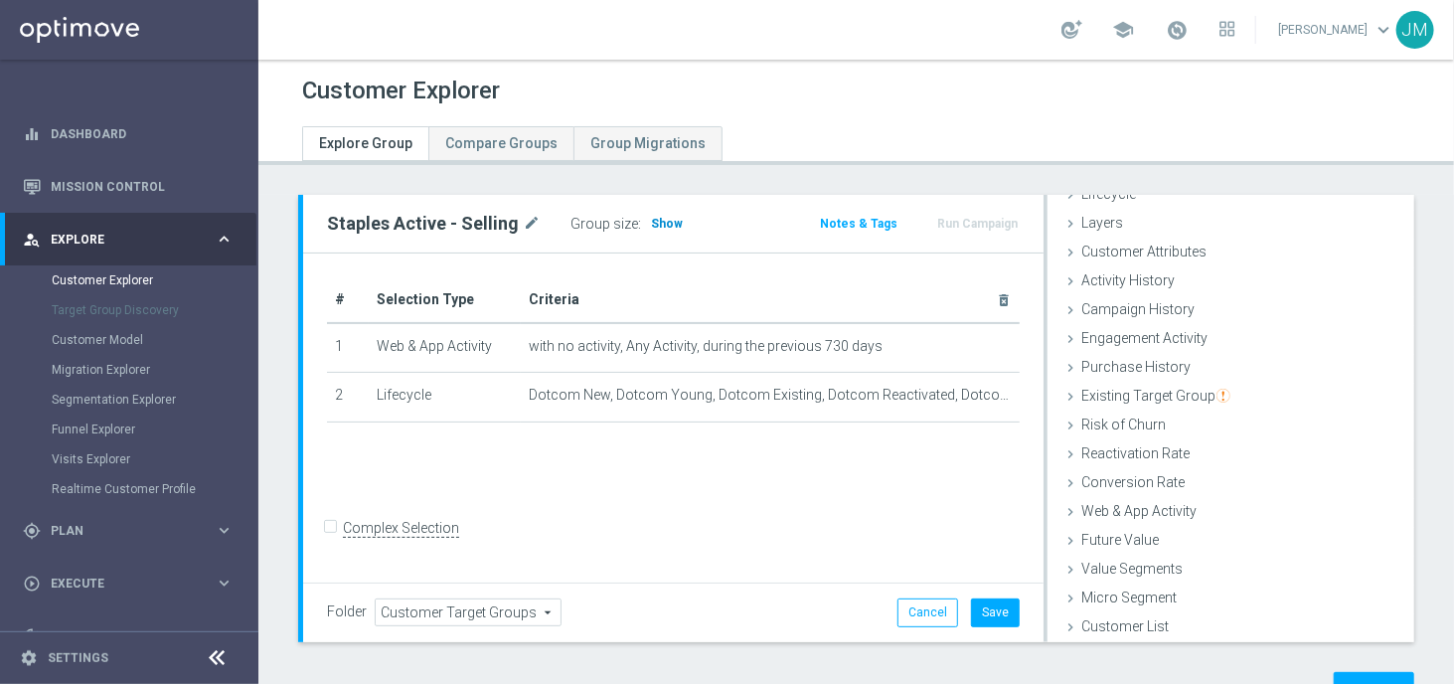
click at [656, 221] on span "Show" at bounding box center [667, 224] width 32 height 14
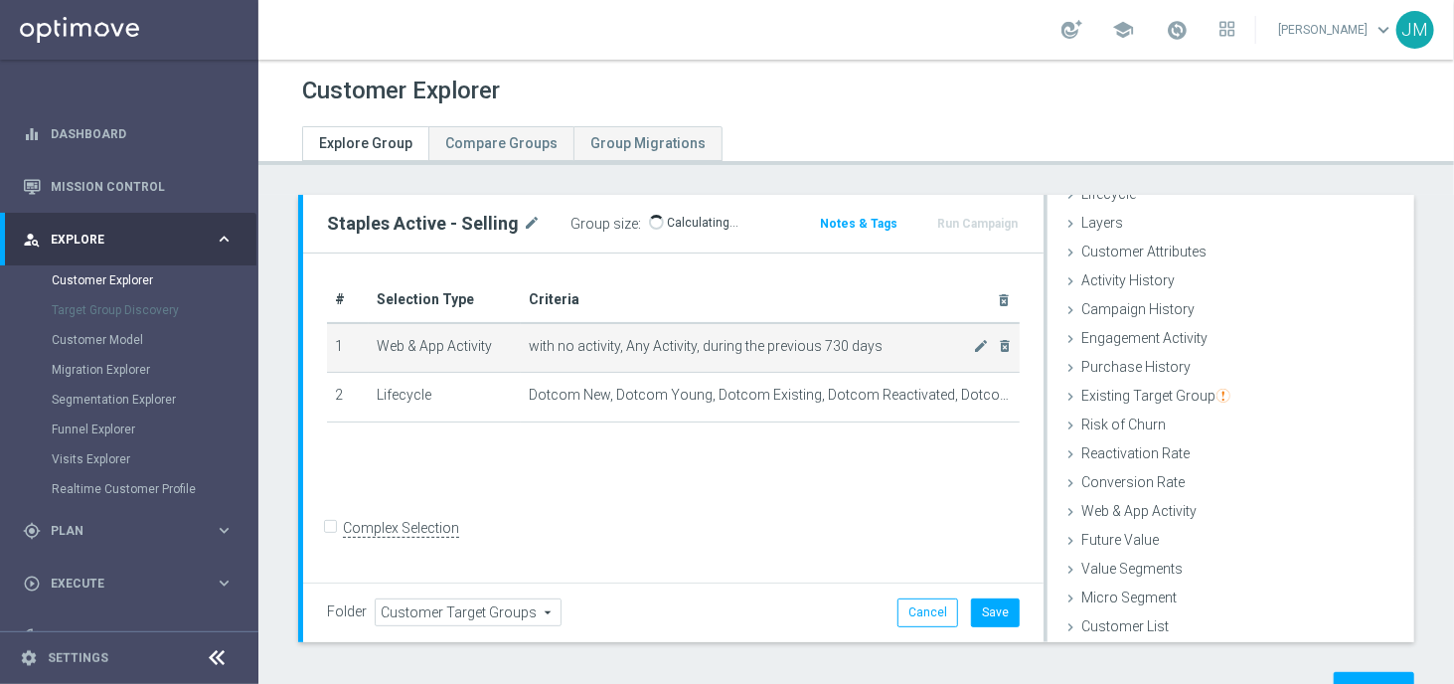
drag, startPoint x: 890, startPoint y: 349, endPoint x: 364, endPoint y: 345, distance: 525.9
click at [364, 345] on tr "1 Web & App Activity with no activity, Any Activity, during the previous 730 da…" at bounding box center [673, 348] width 693 height 50
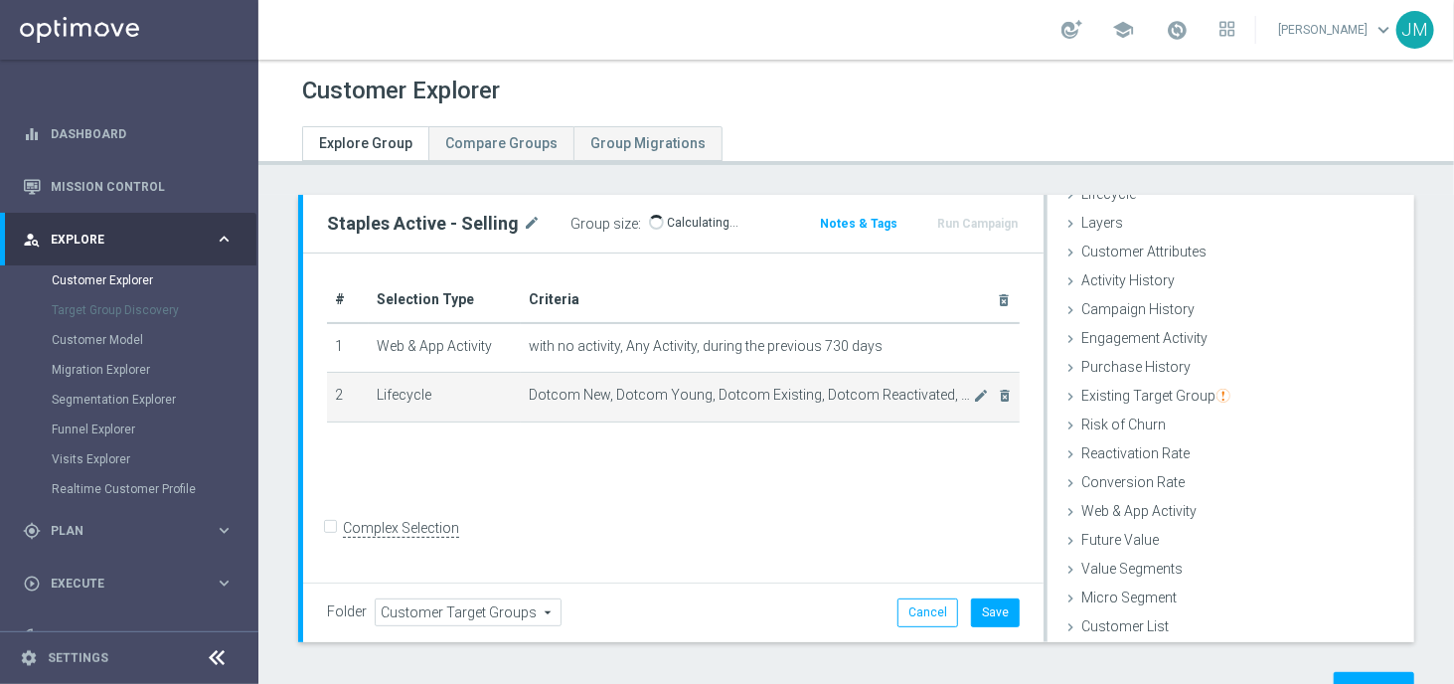
copy tr "Web & App Activity with no activity, Any Activity, during the previous 730 days"
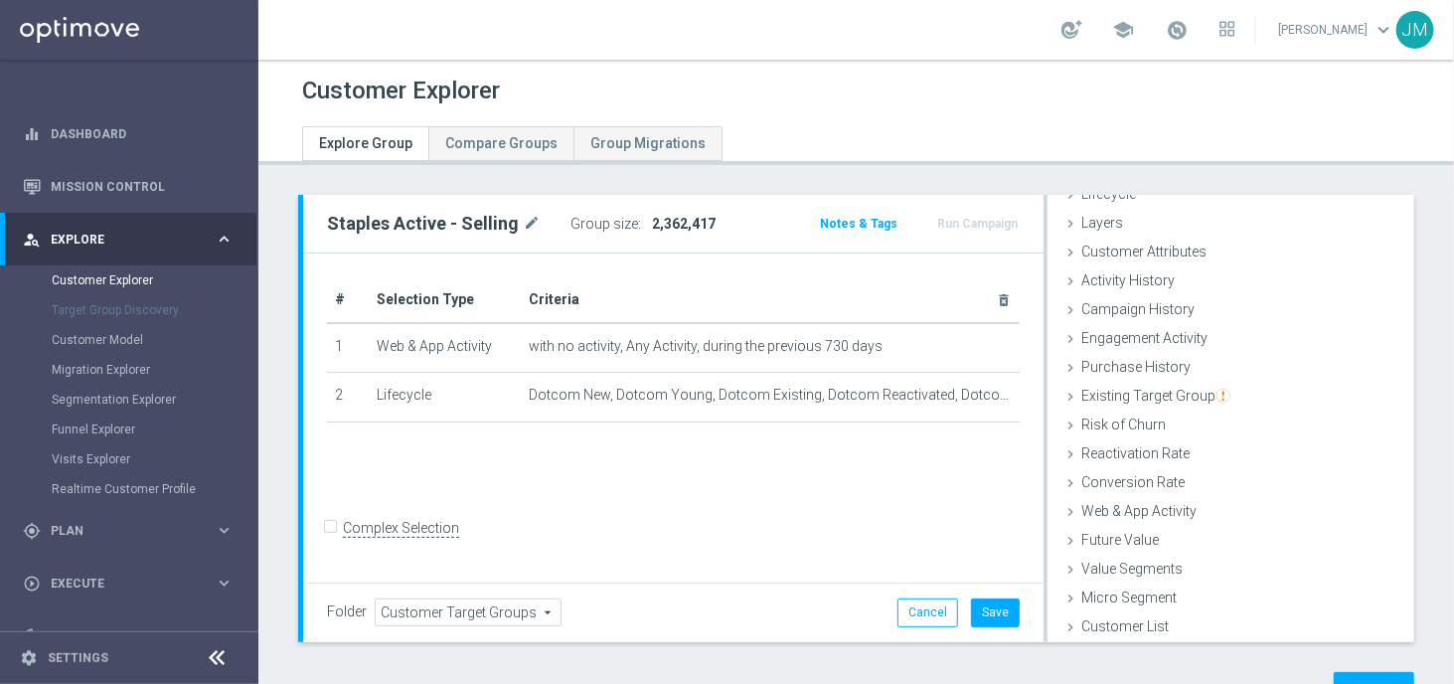
click at [735, 482] on div "# Selection Type Criteria delete_forever 1 Web & App Activity with no activity,…" at bounding box center [673, 419] width 741 height 330
drag, startPoint x: 363, startPoint y: 340, endPoint x: 1016, endPoint y: 411, distance: 657.0
click at [1016, 411] on div "# Selection Type Criteria delete_forever 1 Web & App Activity with no activity,…" at bounding box center [673, 358] width 723 height 163
copy table "# Selection Type Criteria delete_forever 1"
click at [655, 440] on div "+ Add Selection" at bounding box center [673, 440] width 723 height 1
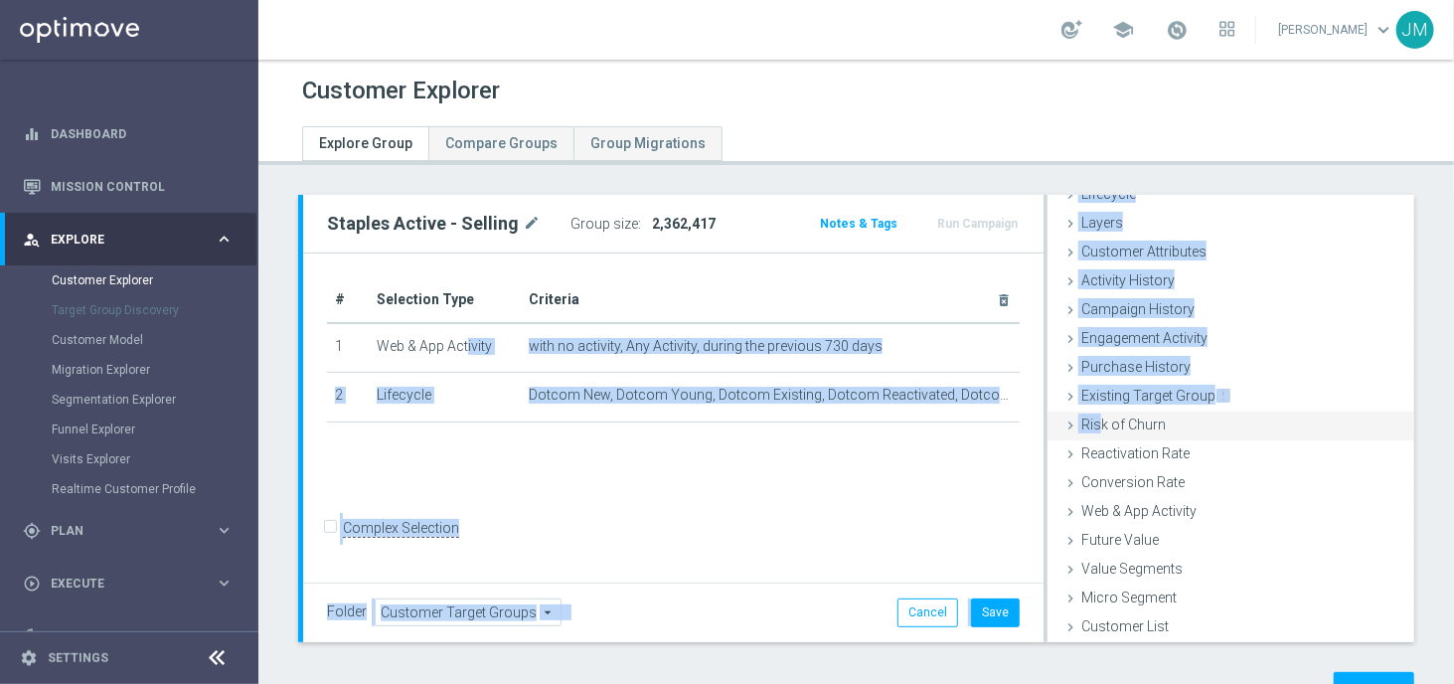
drag, startPoint x: 369, startPoint y: 343, endPoint x: 1090, endPoint y: 412, distance: 724.0
click at [1090, 412] on div "Staples Active - Selling mode_edit Group size : 2,362,417 Notes & Tags Run Camp…" at bounding box center [858, 418] width 1111 height 447
click at [939, 504] on div "# Selection Type Criteria delete_forever 1 Web & App Activity with no activity,…" at bounding box center [673, 419] width 741 height 330
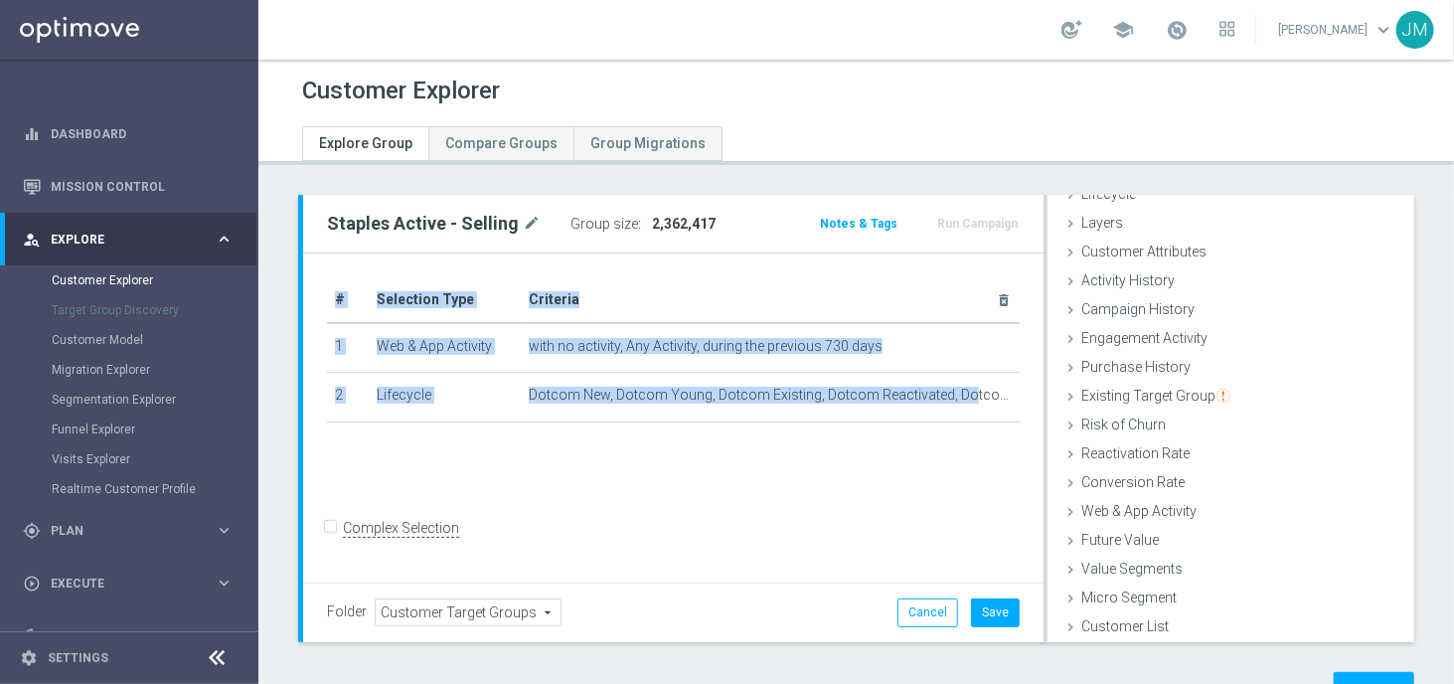
drag, startPoint x: 956, startPoint y: 395, endPoint x: 322, endPoint y: 339, distance: 636.7
click at [322, 339] on div "# Selection Type Criteria delete_forever 1 Web & App Activity with no activity,…" at bounding box center [673, 358] width 723 height 163
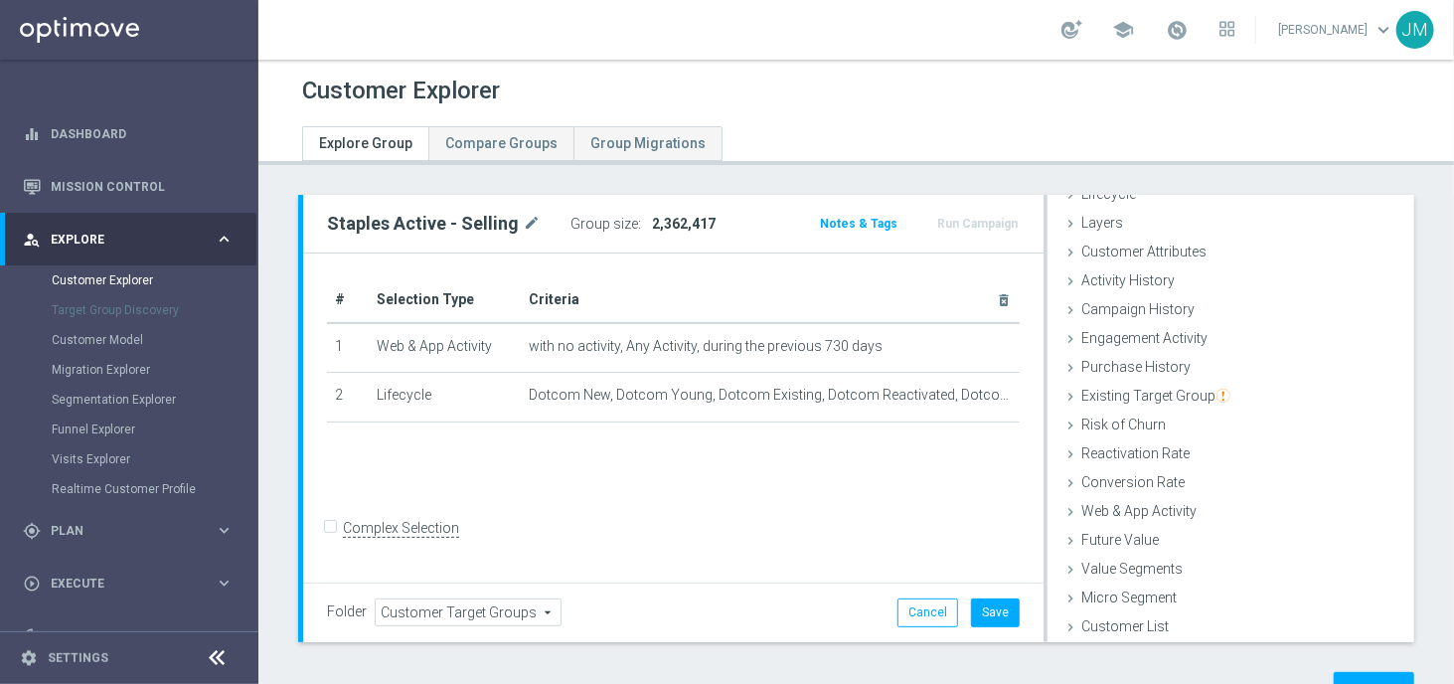
click at [553, 460] on div "# Selection Type Criteria delete_forever 1 Web & App Activity with no activity,…" at bounding box center [673, 419] width 741 height 330
drag, startPoint x: 371, startPoint y: 347, endPoint x: 962, endPoint y: 430, distance: 597.4
click at [962, 430] on div "# Selection Type Criteria delete_forever 1 Web & App Activity with no activity,…" at bounding box center [673, 358] width 723 height 163
copy table "# Selection Type Criteria delete_forever 1"
click at [707, 483] on div "# Selection Type Criteria delete_forever 1 Web & App Activity with no activity,…" at bounding box center [673, 419] width 741 height 330
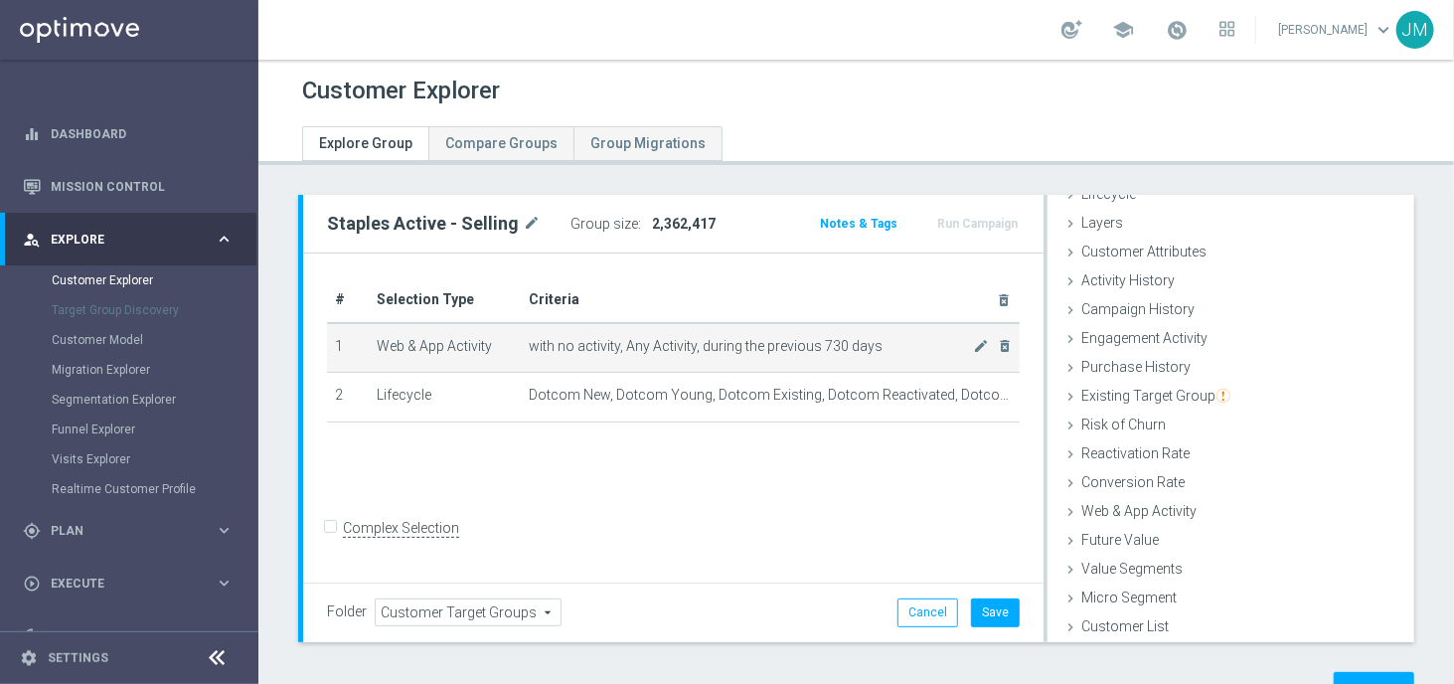
click at [773, 338] on span "with no activity, Any Activity, during the previous 730 days" at bounding box center [751, 346] width 444 height 17
click at [979, 350] on icon "mode_edit" at bounding box center [981, 346] width 16 height 16
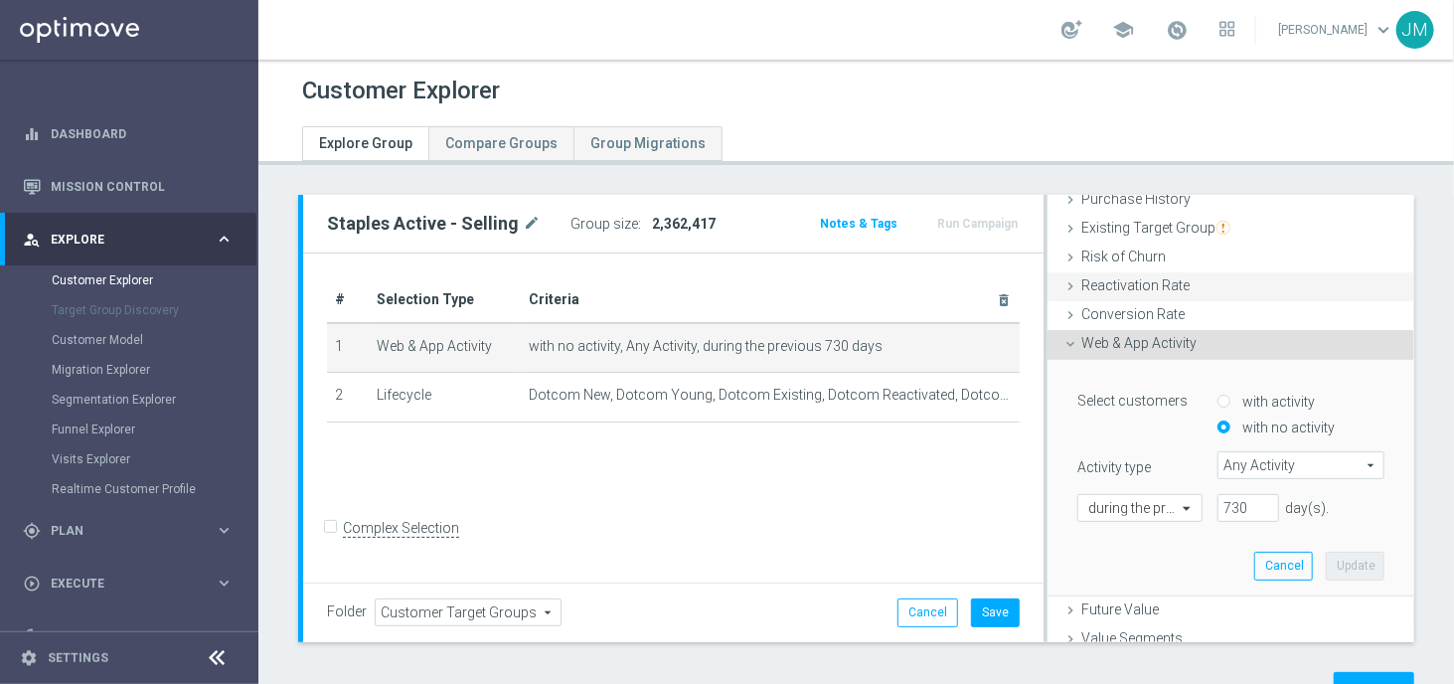
scroll to position [227, 0]
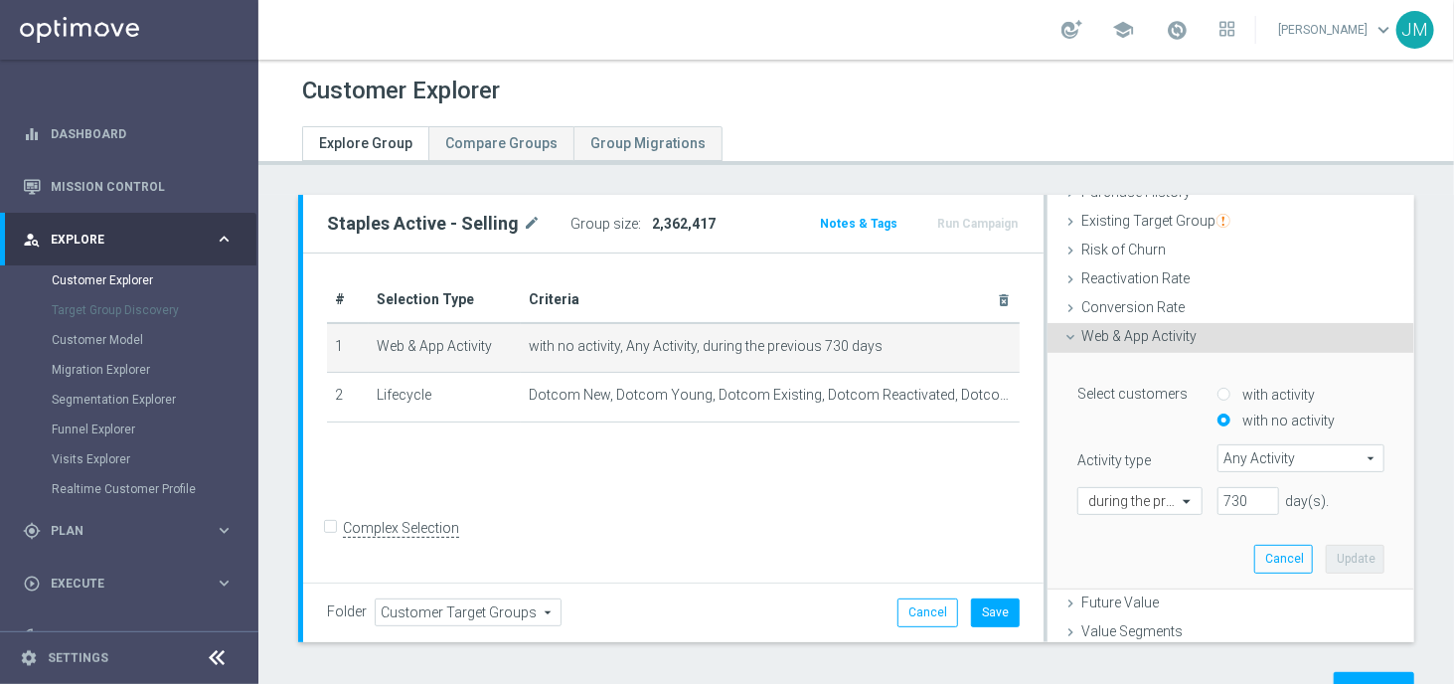
click at [1218, 397] on input "with activity" at bounding box center [1224, 395] width 13 height 13
radio input "true"
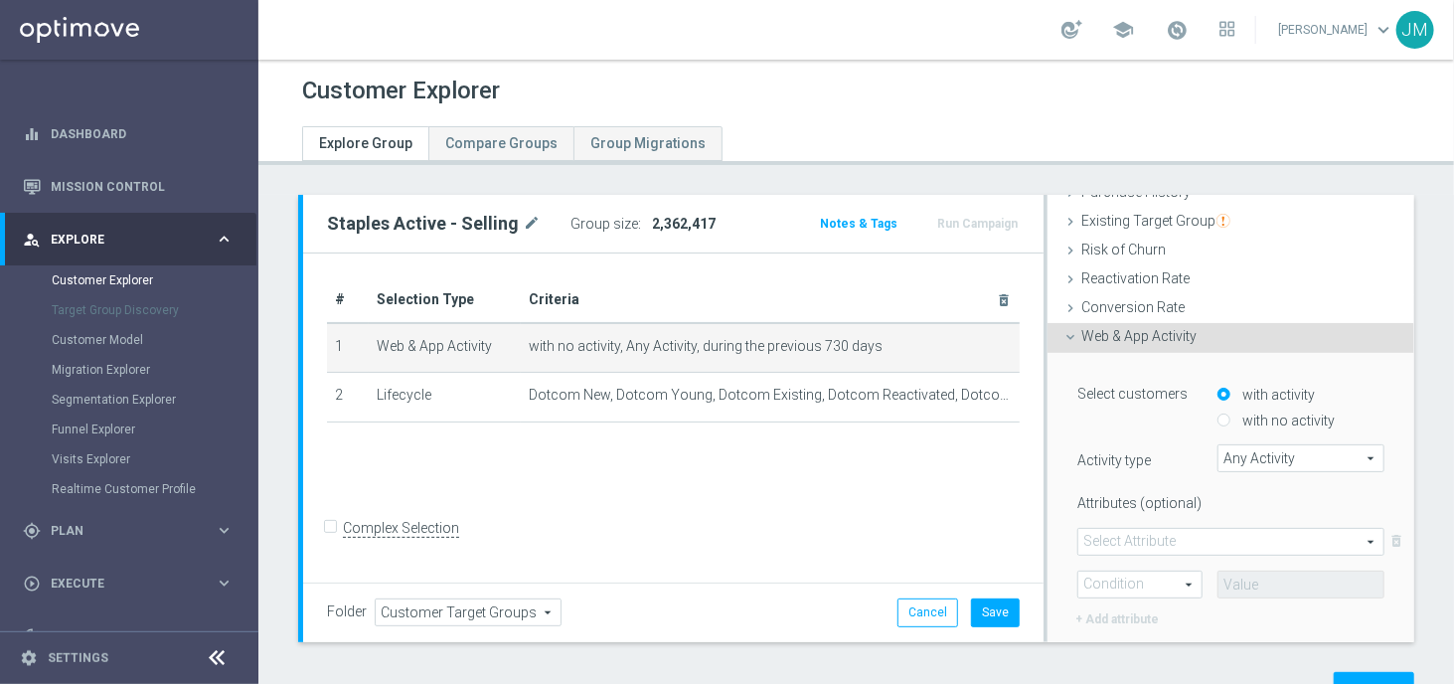
click at [1194, 540] on span at bounding box center [1231, 542] width 305 height 26
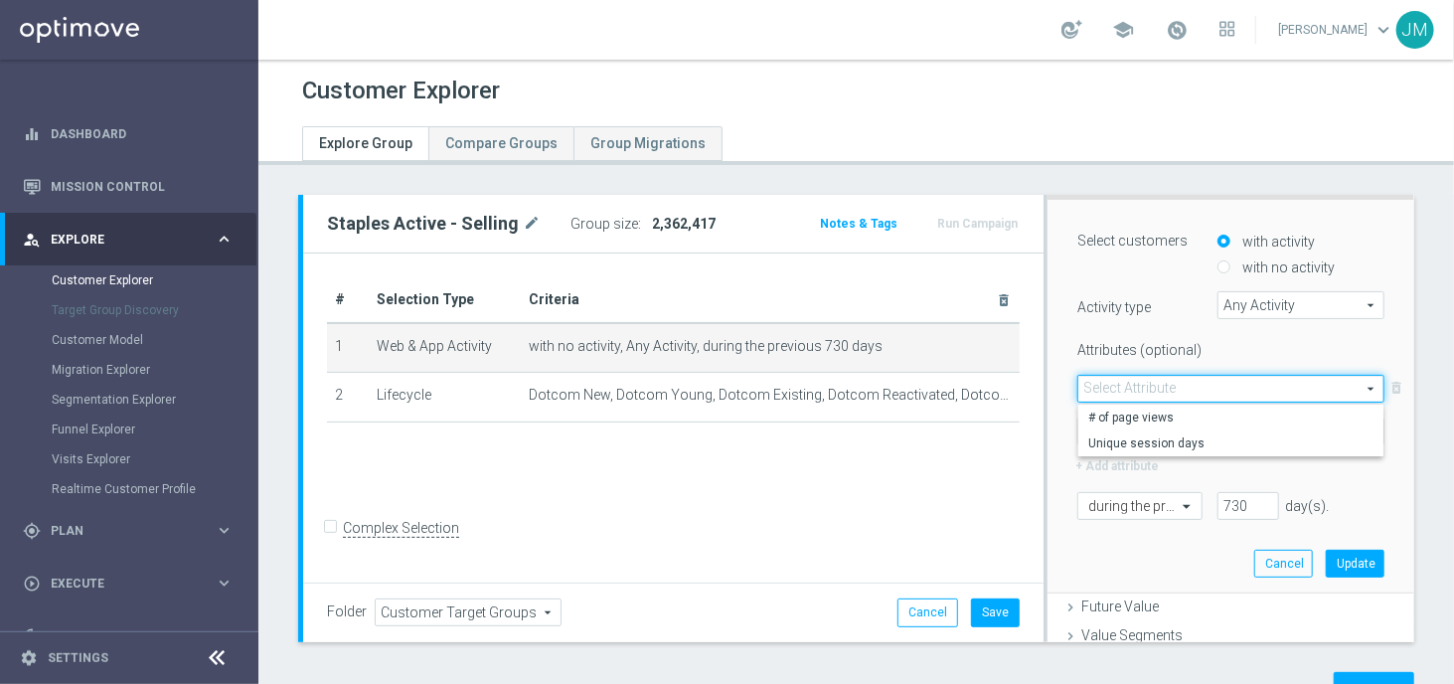
scroll to position [388, 0]
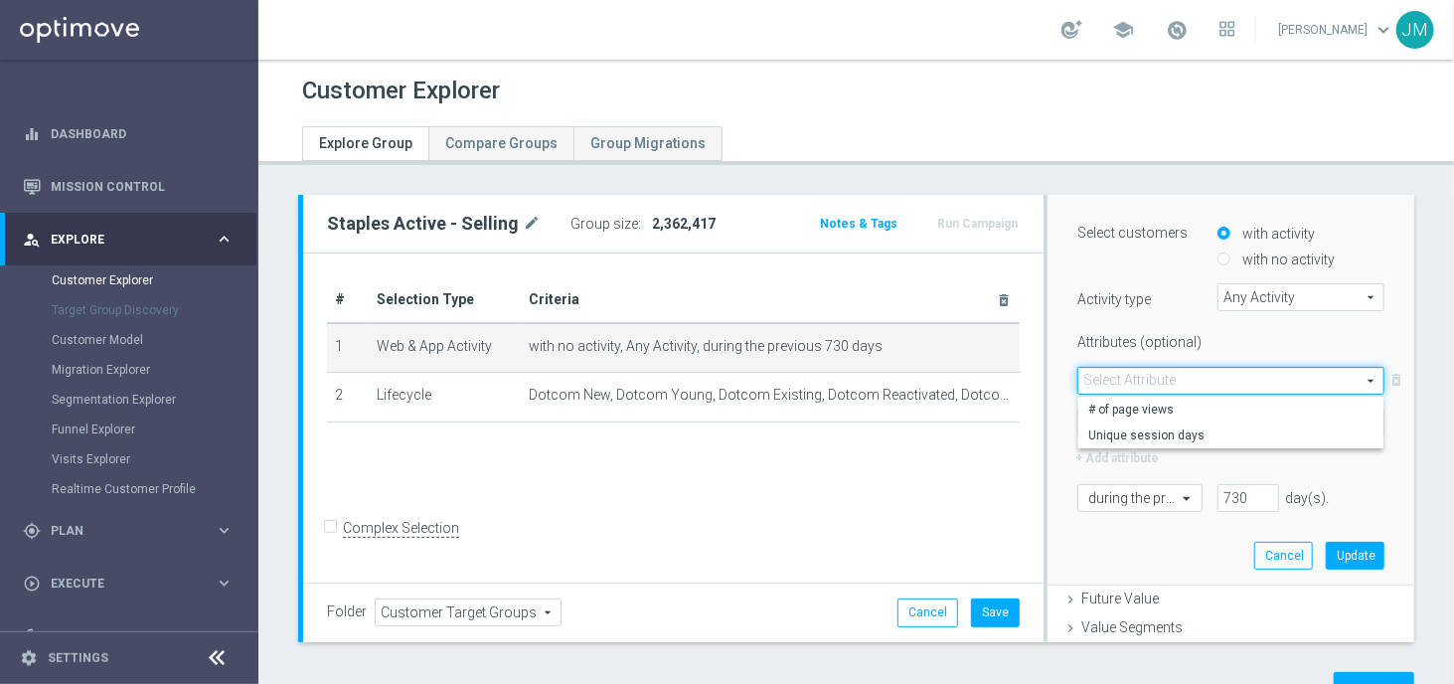
click at [1113, 554] on div "Select customers with activity with no activity Activity type Any Activity Any …" at bounding box center [1231, 389] width 337 height 394
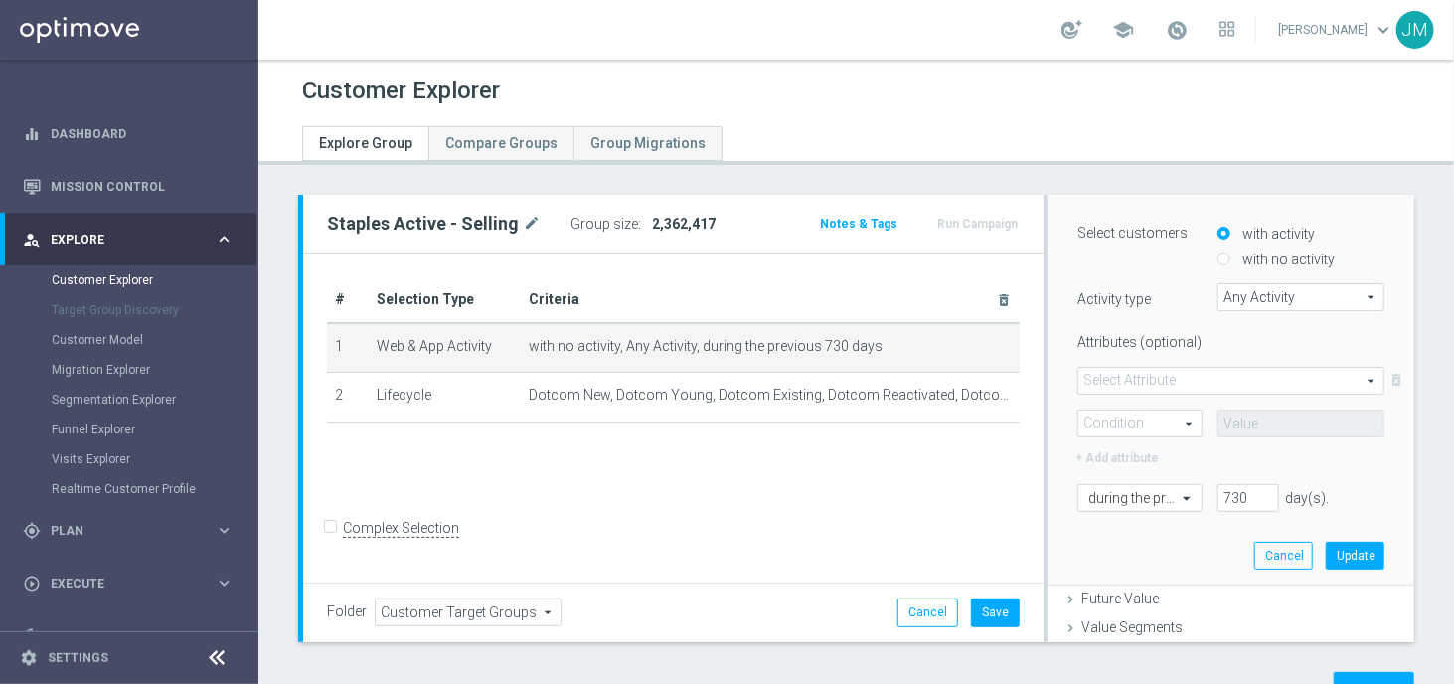
click at [1258, 294] on span "Any Activity" at bounding box center [1301, 297] width 165 height 26
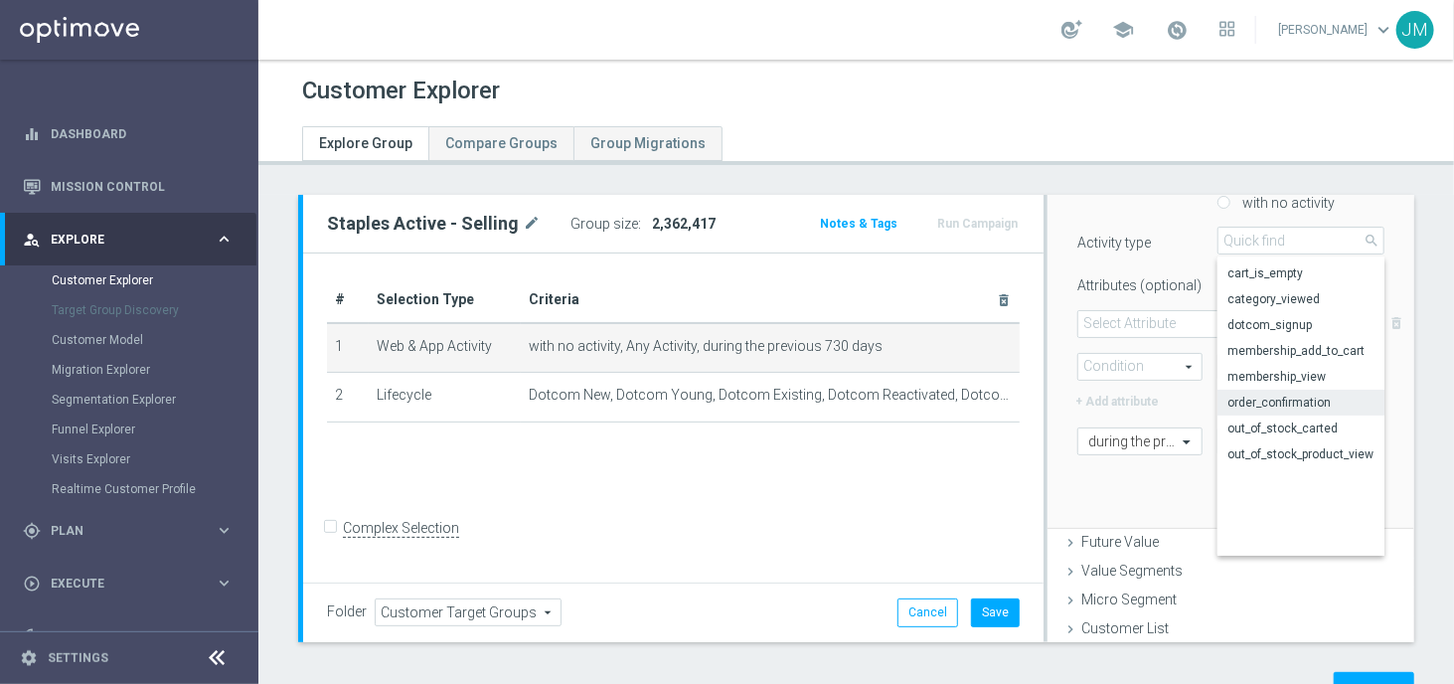
scroll to position [0, 0]
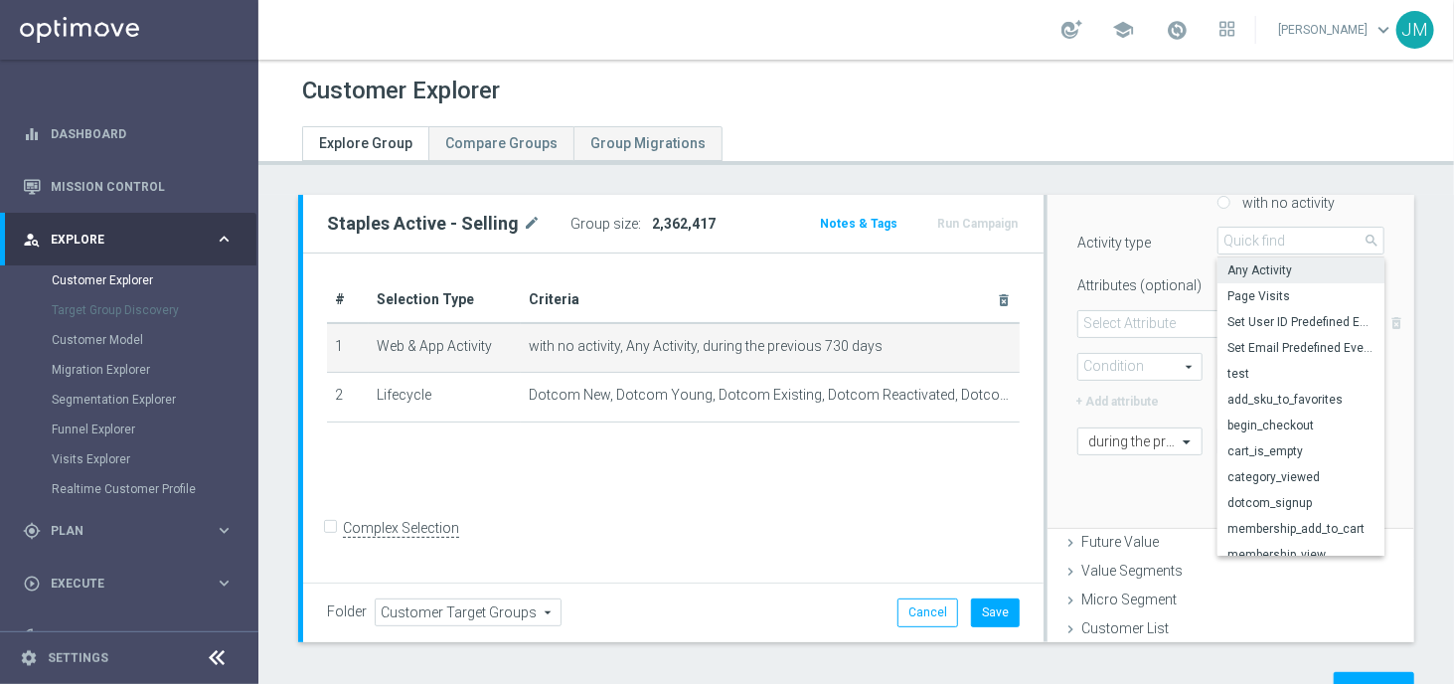
click at [1143, 240] on label "Activity type" at bounding box center [1133, 239] width 140 height 25
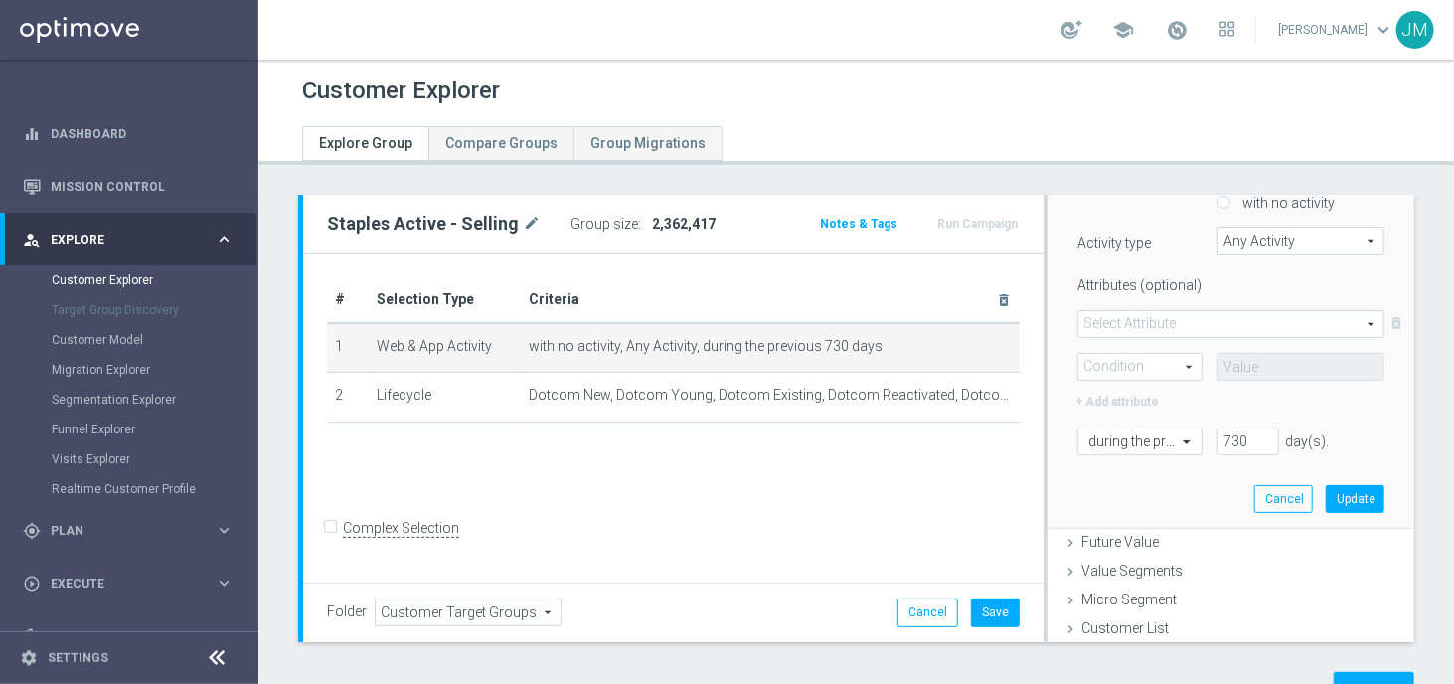
click at [1154, 321] on span at bounding box center [1231, 324] width 305 height 26
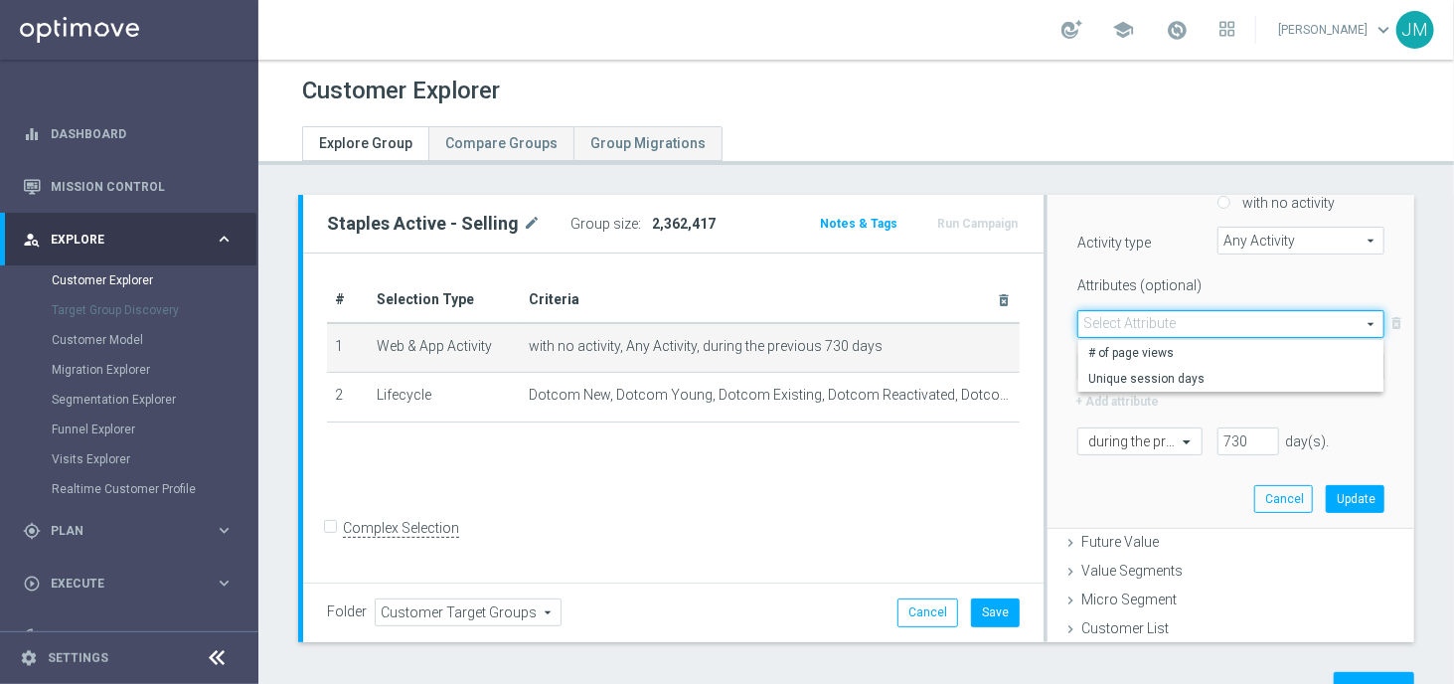
click at [1110, 502] on div "Select customers with activity with no activity Activity type Any Activity Any …" at bounding box center [1231, 332] width 337 height 394
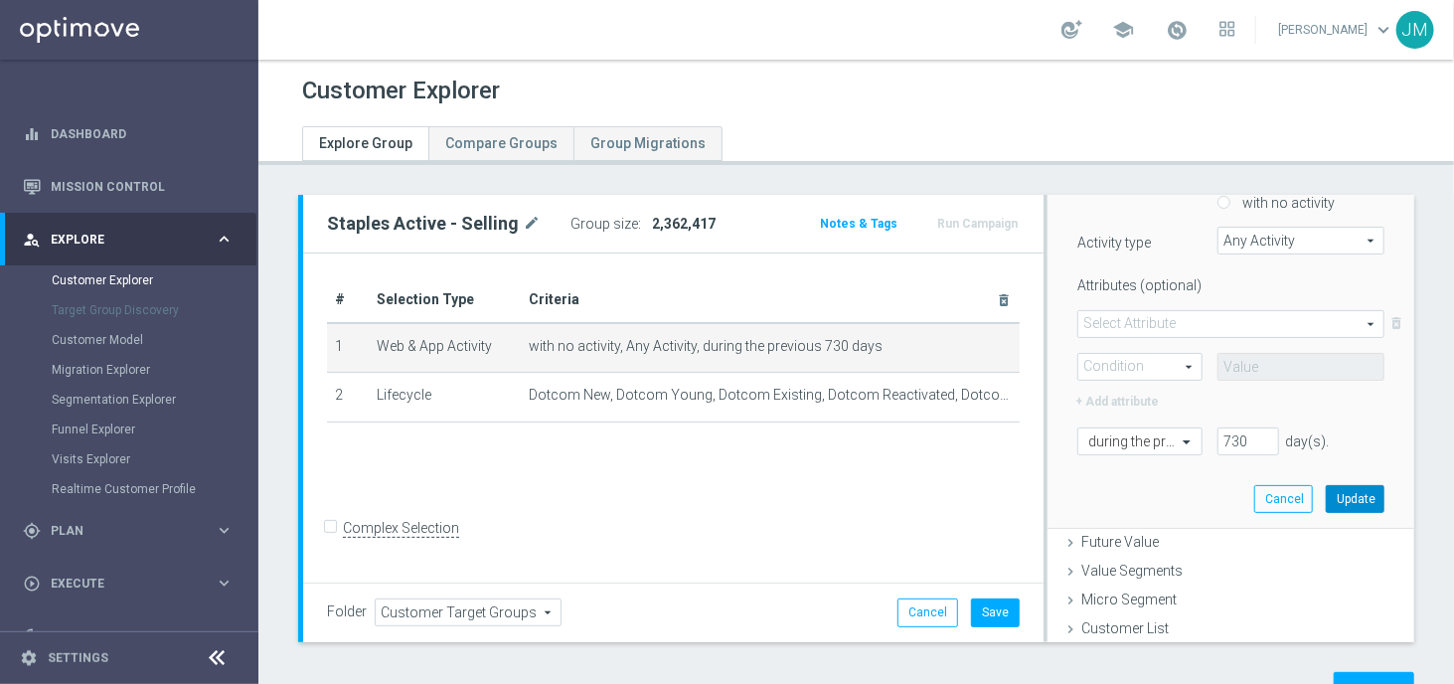
click at [1326, 496] on button "Update" at bounding box center [1355, 499] width 59 height 28
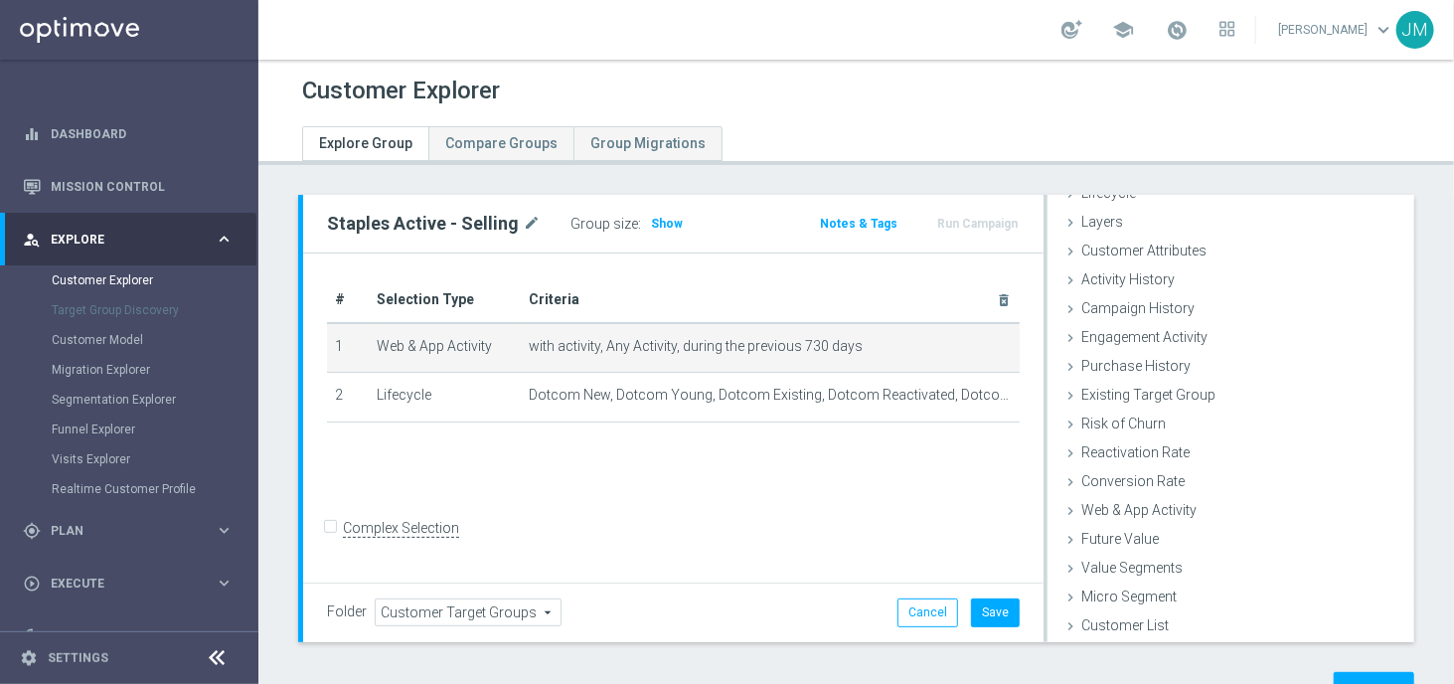
scroll to position [52, 0]
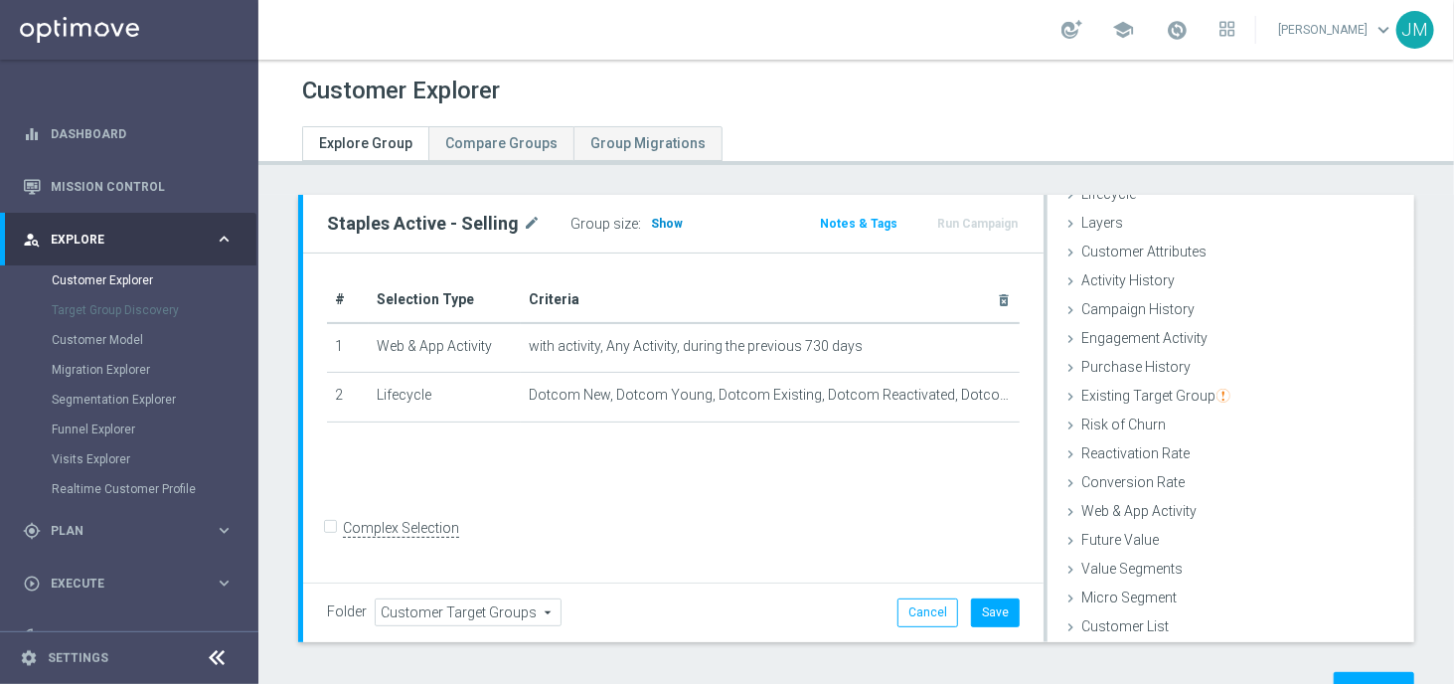
click at [657, 226] on span "Show" at bounding box center [667, 224] width 32 height 14
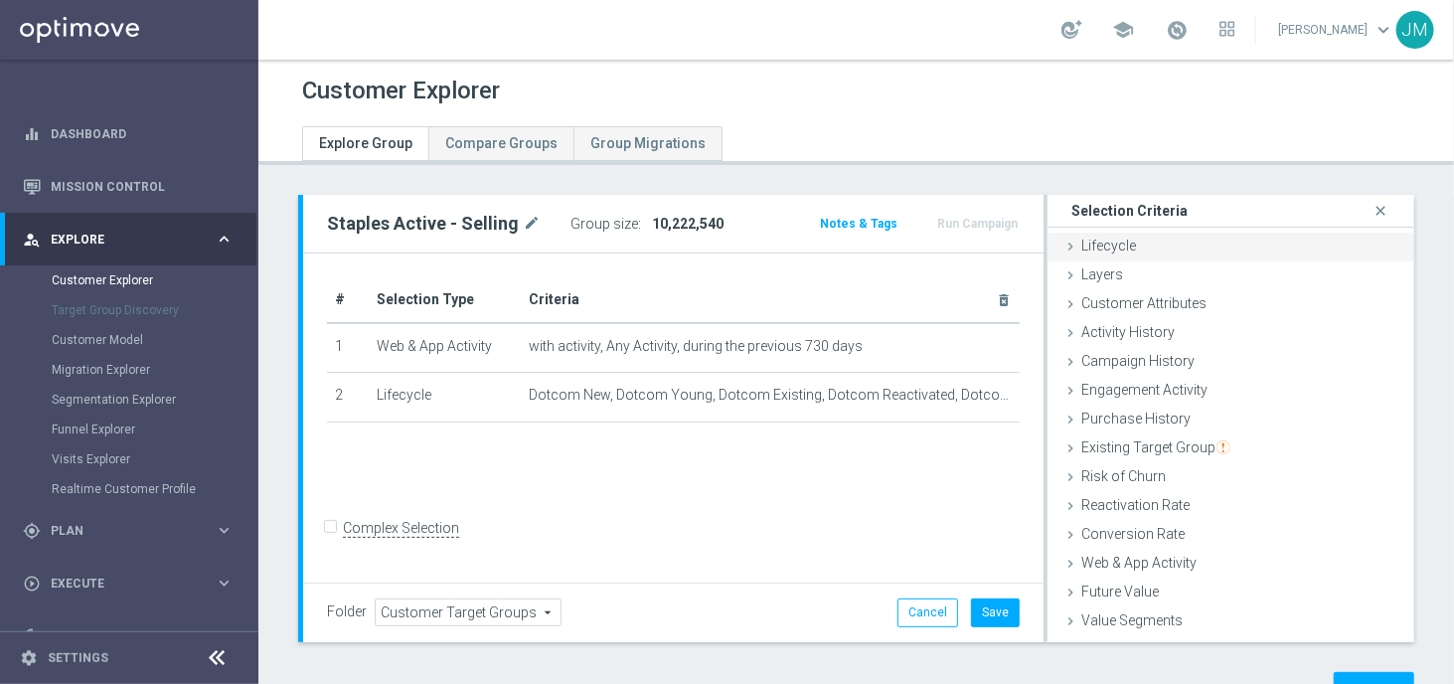
click at [1110, 241] on span "Lifecycle" at bounding box center [1109, 246] width 55 height 16
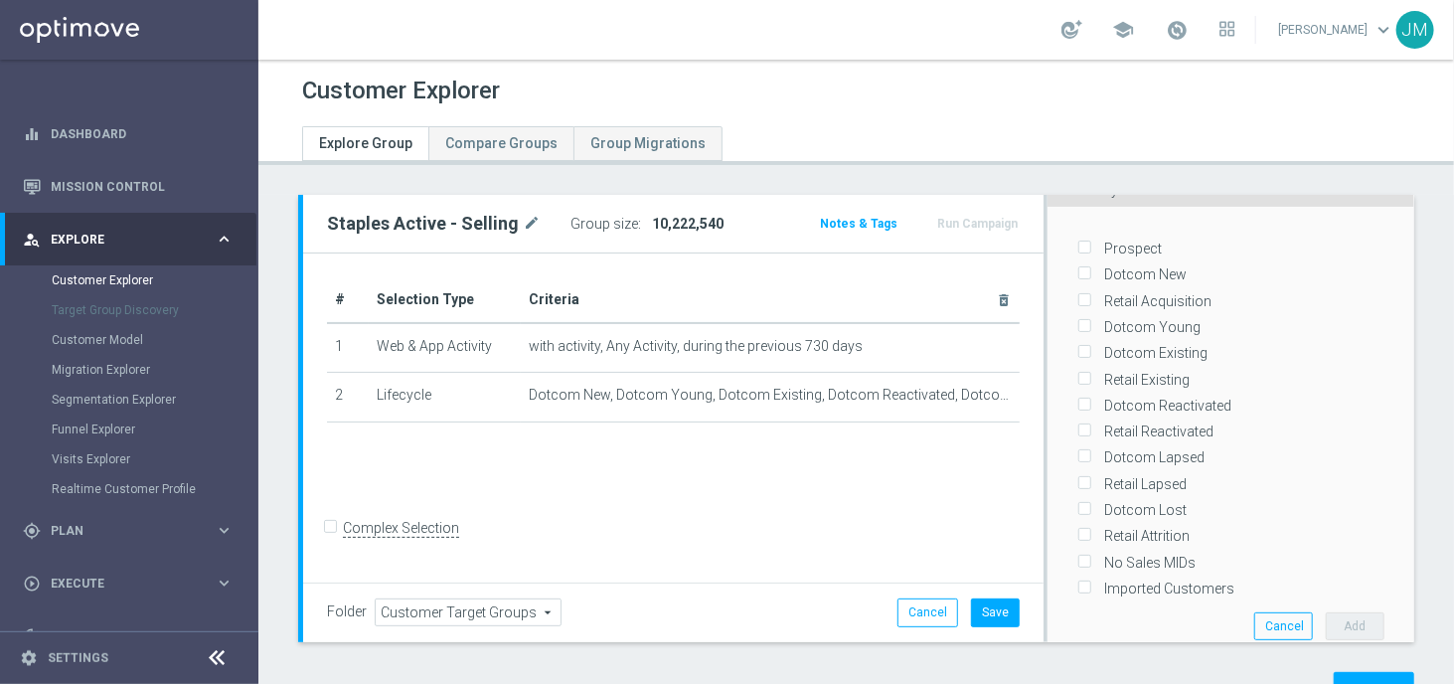
scroll to position [58, 0]
click at [1078, 297] on input "Retail Acquisition" at bounding box center [1084, 298] width 13 height 13
click at [1078, 296] on input "Retail Acquisition" at bounding box center [1084, 298] width 13 height 13
checkbox input "false"
click at [980, 301] on th "Criteria delete_forever" at bounding box center [770, 300] width 499 height 46
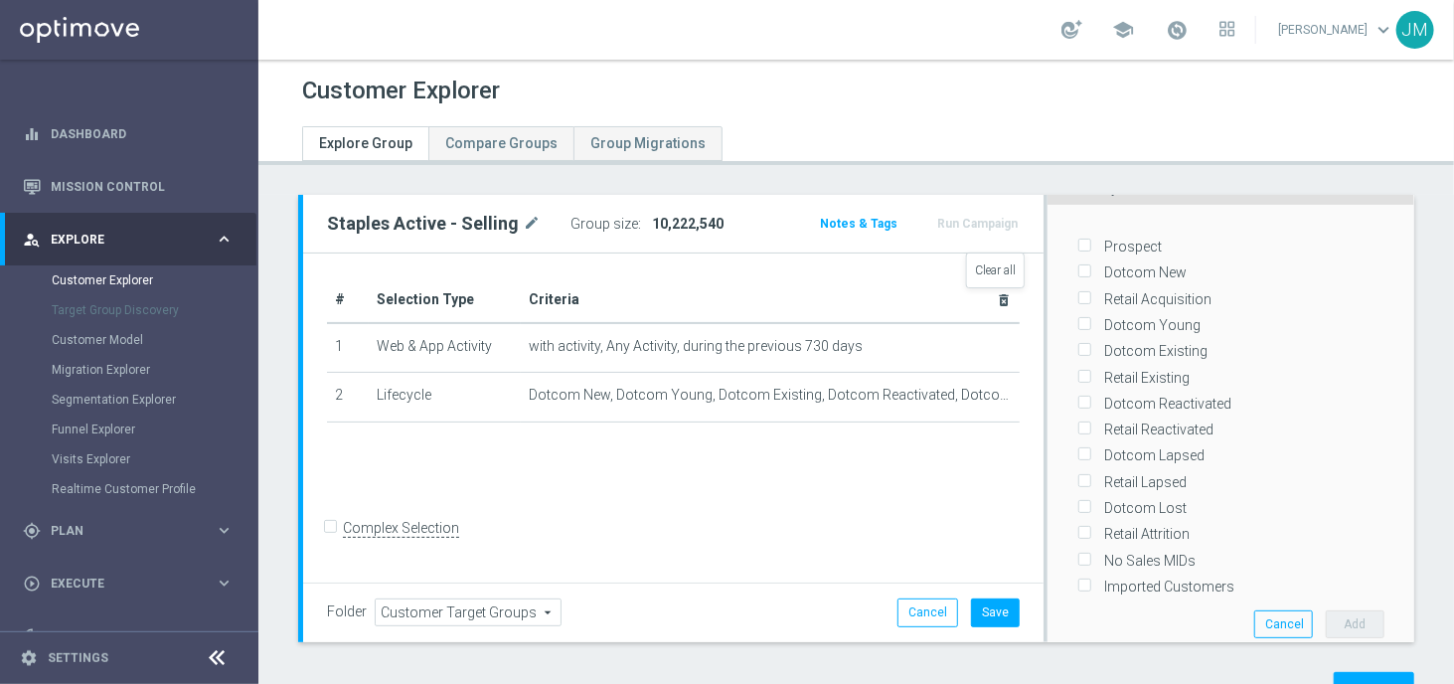
click at [996, 299] on icon "delete_forever" at bounding box center [1004, 300] width 16 height 16
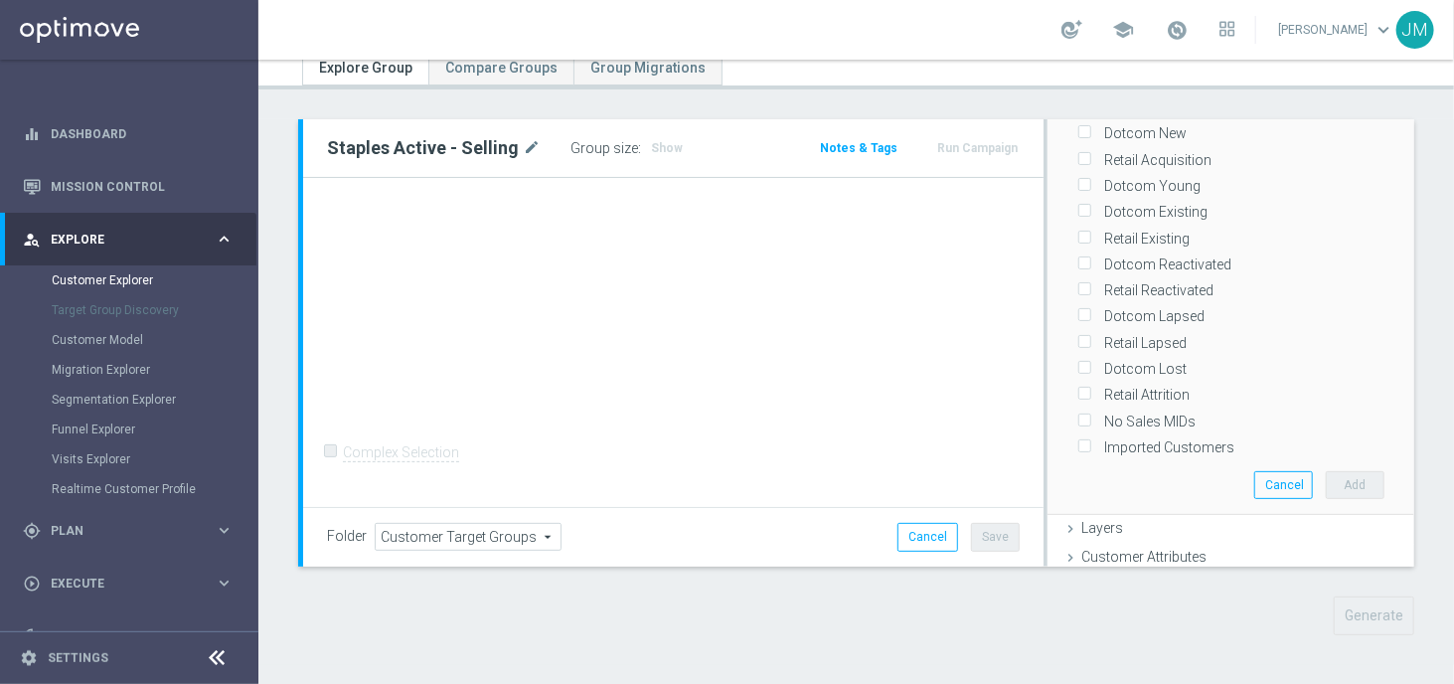
scroll to position [97, 0]
